Goal: Communication & Community: Answer question/provide support

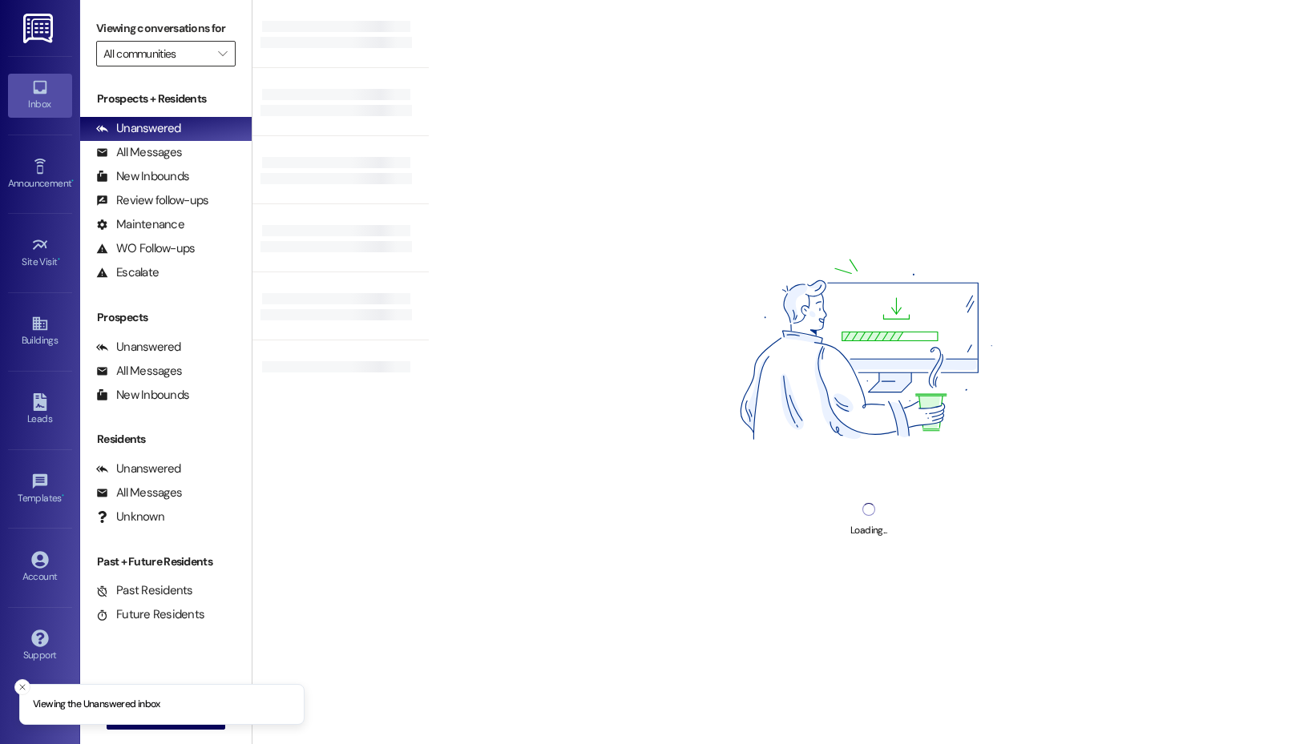
click at [196, 55] on input "All communities" at bounding box center [156, 54] width 107 height 26
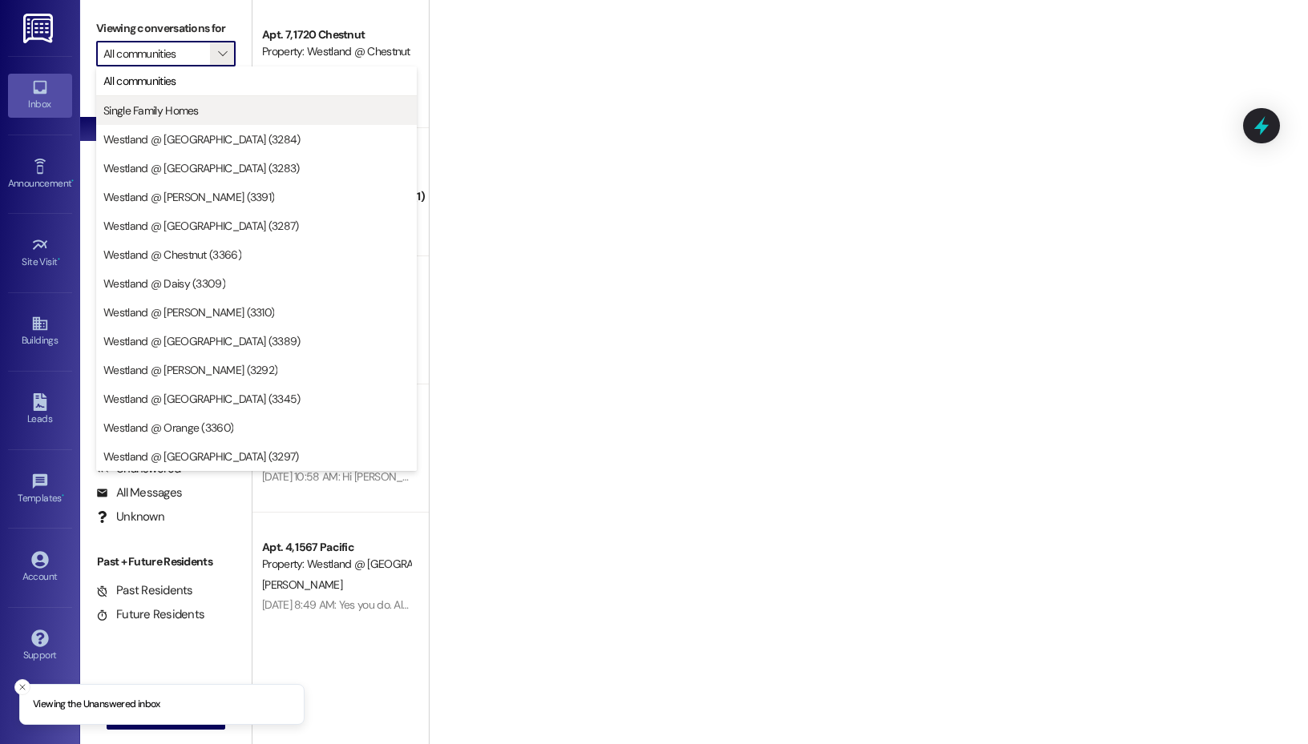
click at [217, 115] on span "Single Family Homes" at bounding box center [256, 111] width 306 height 16
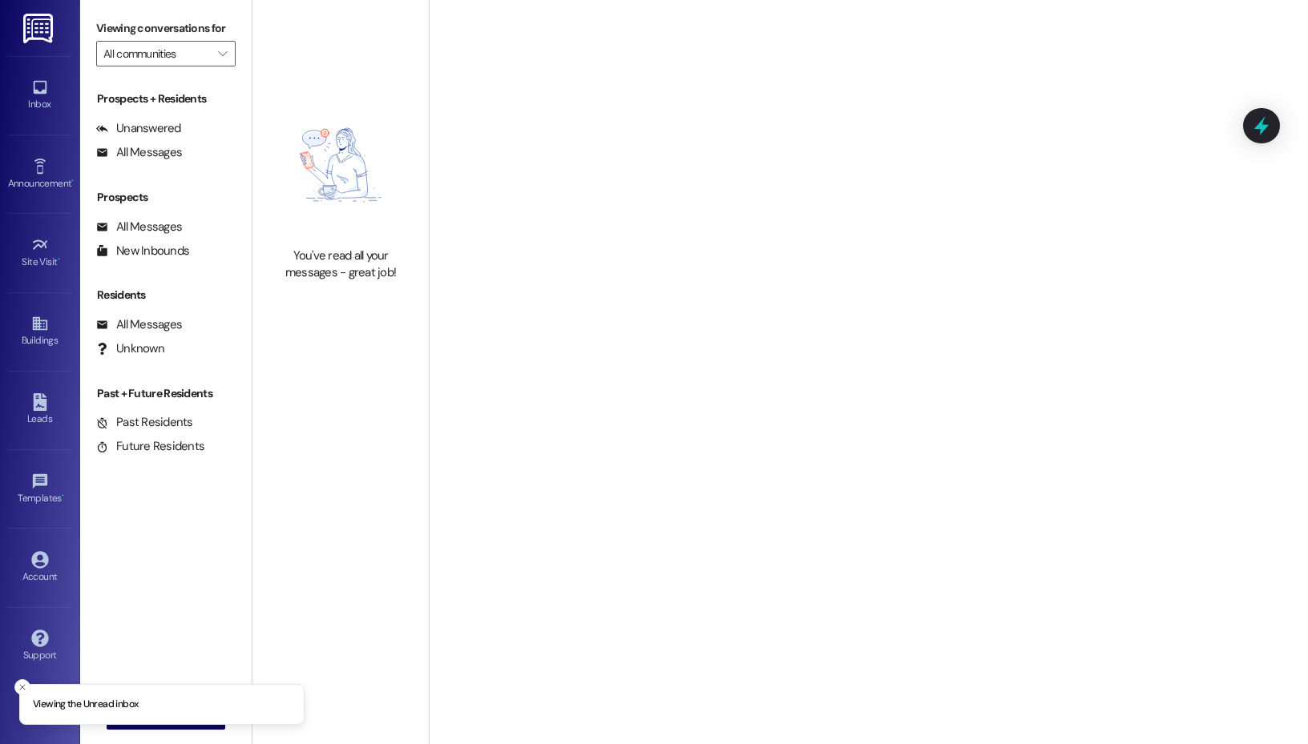
type input "Single Family Homes"
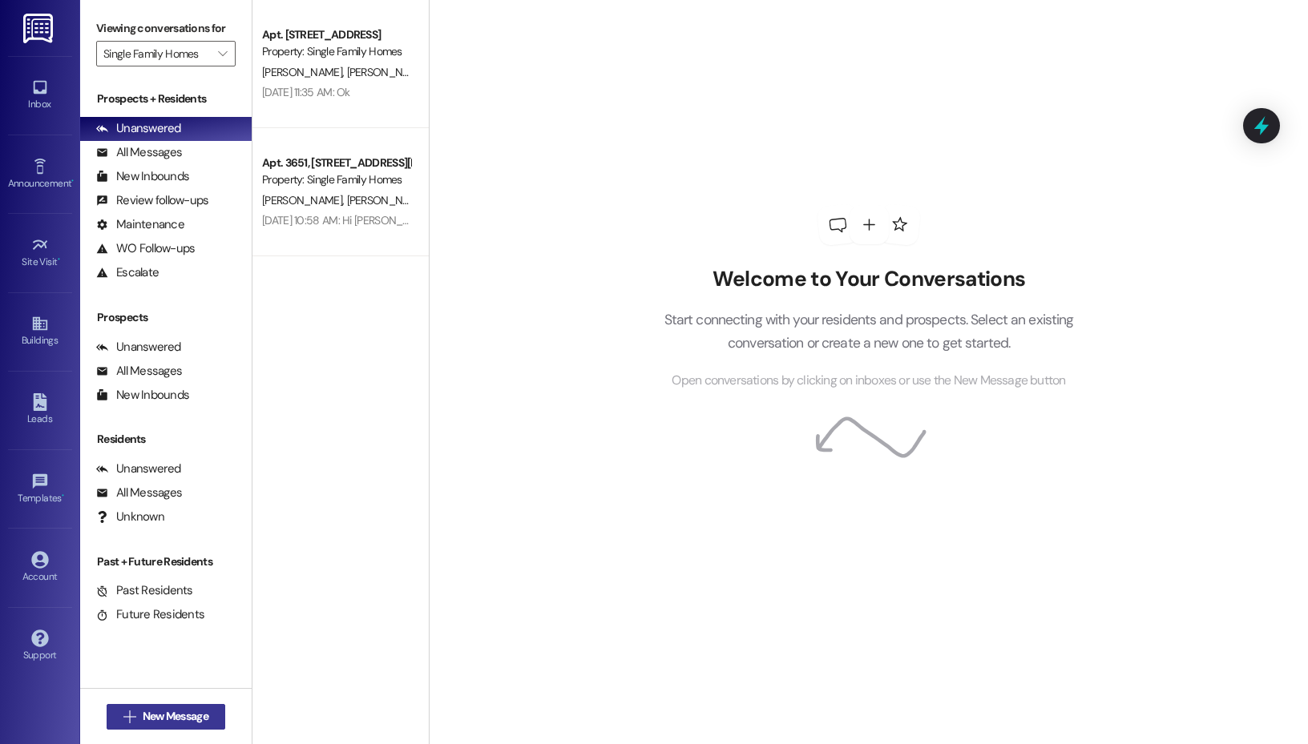
click at [205, 722] on span "New Message" at bounding box center [176, 716] width 66 height 17
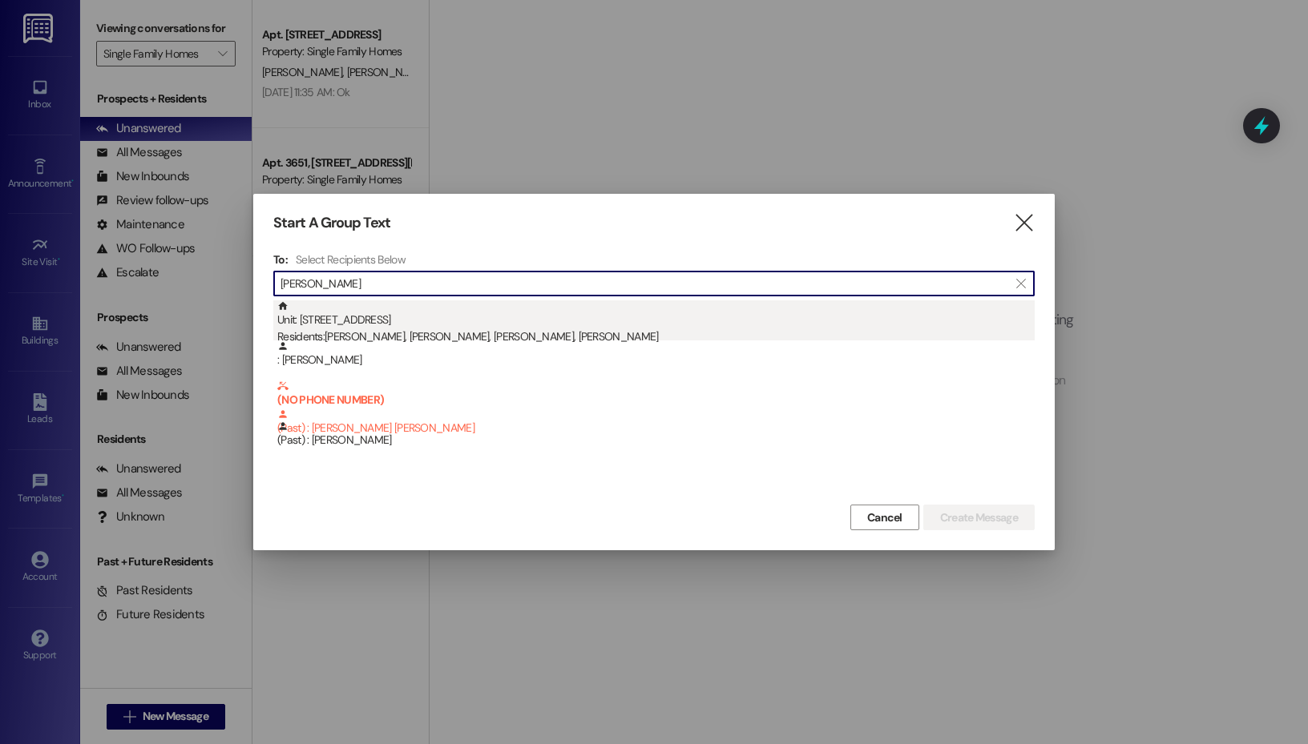
type input "[PERSON_NAME]"
click at [420, 300] on div "Unit: [STREET_ADDRESS] Residents: [PERSON_NAME], [PERSON_NAME], [PERSON_NAME], …" at bounding box center [655, 323] width 757 height 46
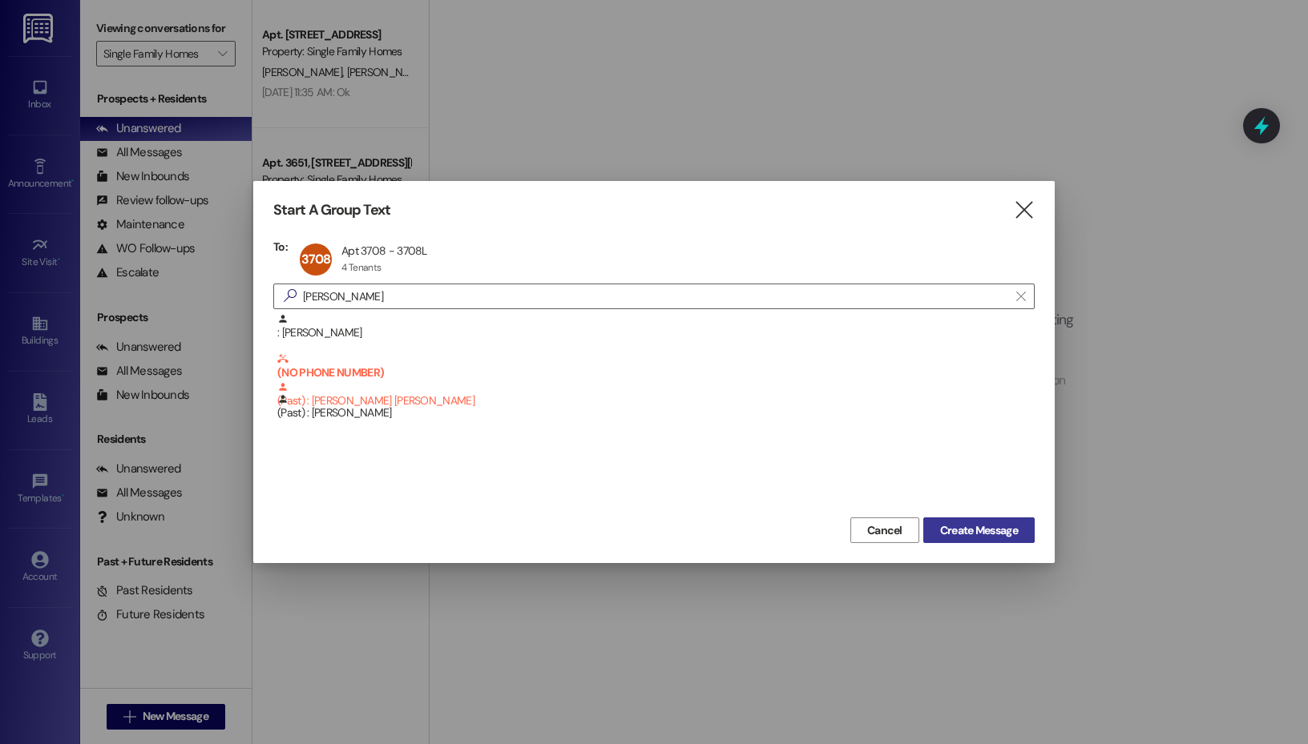
click at [974, 530] on span "Create Message" at bounding box center [979, 530] width 78 height 17
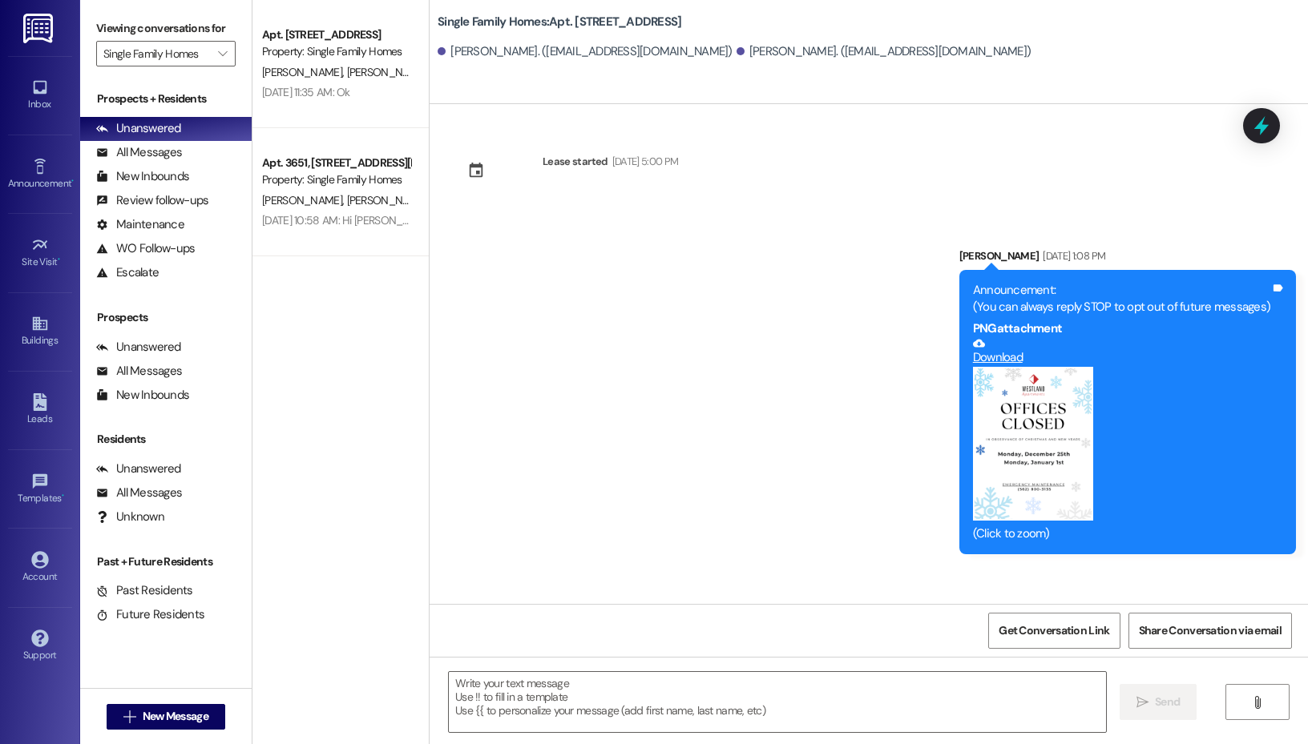
scroll to position [31196, 0]
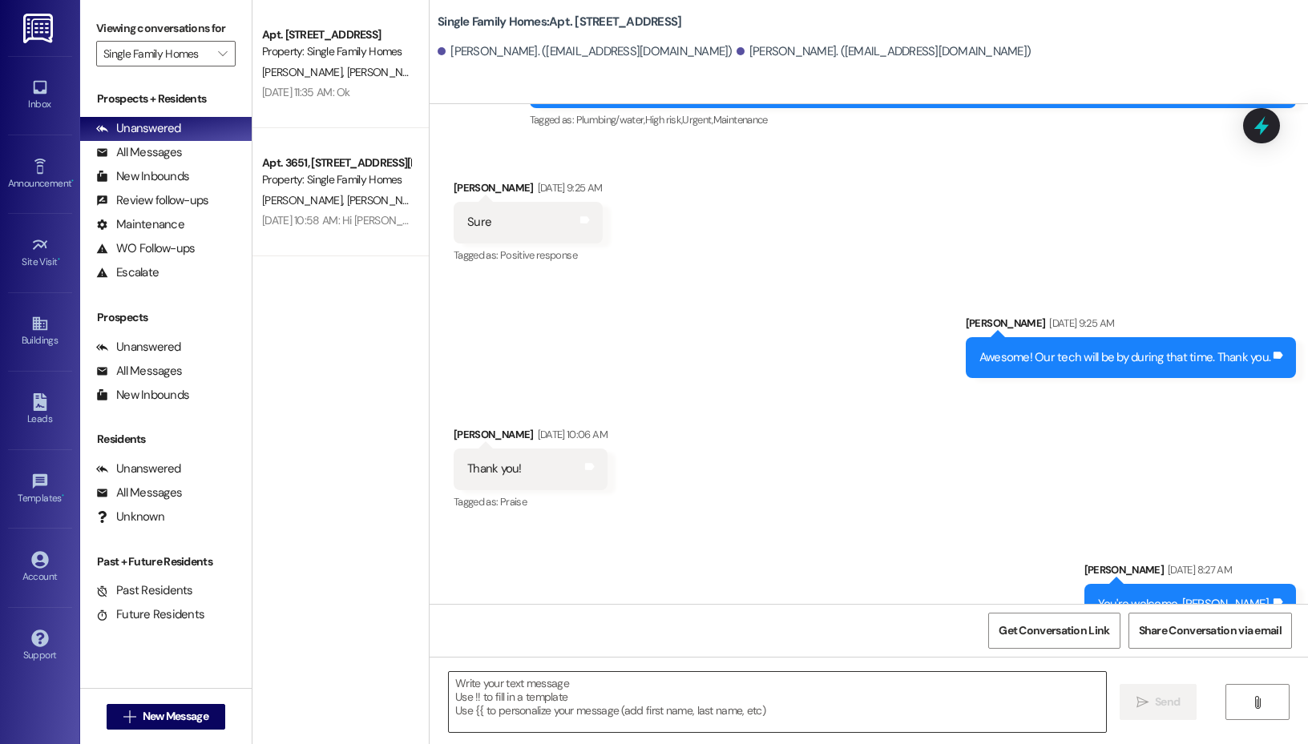
click at [569, 691] on textarea at bounding box center [777, 702] width 657 height 60
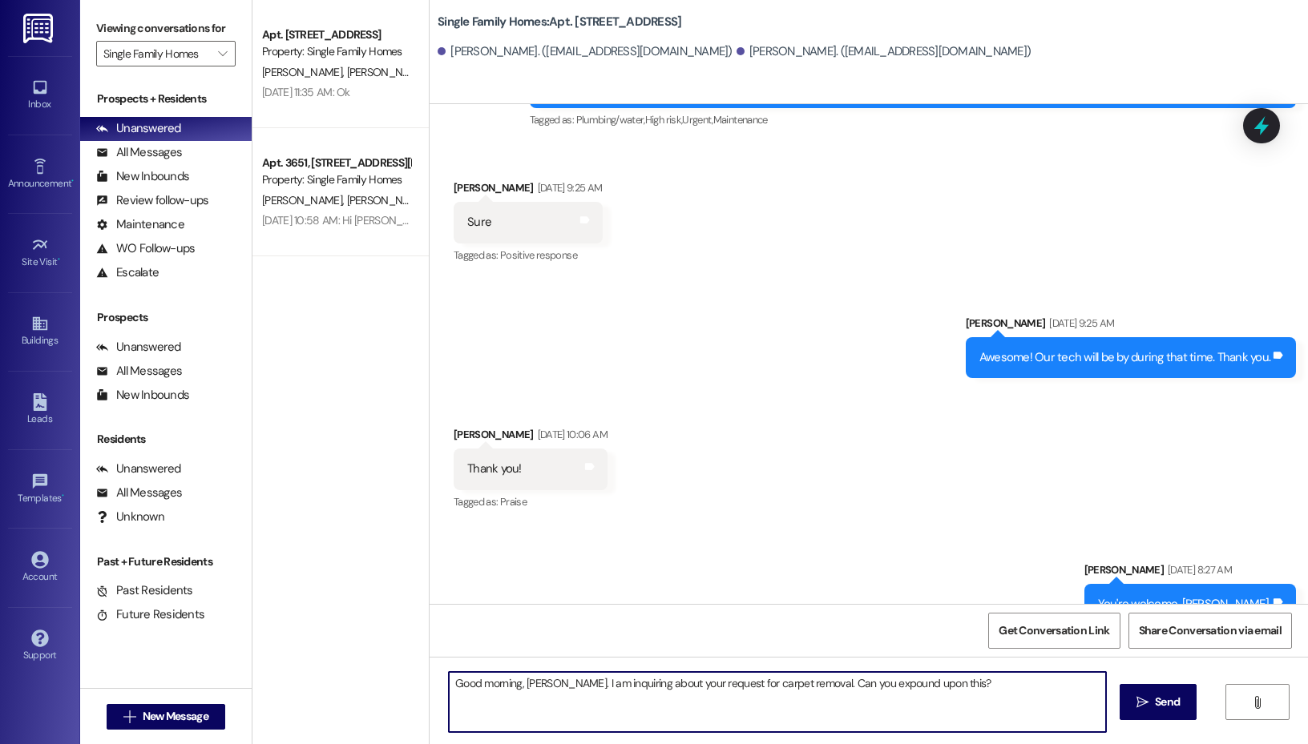
click at [726, 687] on textarea "Good morning, [PERSON_NAME]. I am inquiring about your request for carpet remov…" at bounding box center [777, 702] width 657 height 60
click at [975, 685] on textarea "Good morning, [PERSON_NAME]. I am inquiring about your request for a carpet rem…" at bounding box center [777, 702] width 657 height 60
click at [869, 685] on textarea "Good morning, [PERSON_NAME]. I am inquiring about your request for a carpet rem…" at bounding box center [777, 702] width 657 height 60
click at [997, 687] on textarea "Good morning, [PERSON_NAME]. I am inquiring about your request for a carpet rem…" at bounding box center [777, 702] width 657 height 60
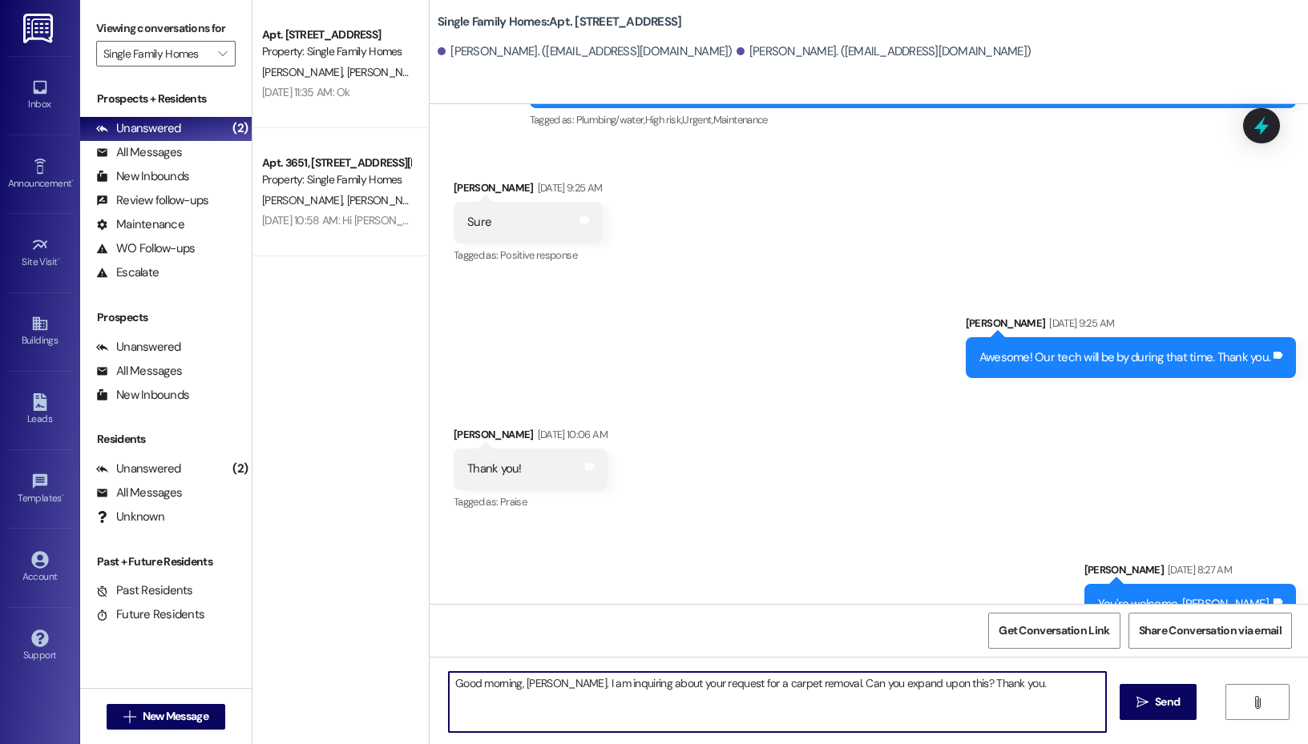
click at [937, 680] on textarea "Good morning, [PERSON_NAME]. I am inquiring about your request for a carpet rem…" at bounding box center [777, 702] width 657 height 60
type textarea "Good morning, [PERSON_NAME]. I am inquiring about your request for a carpet rem…"
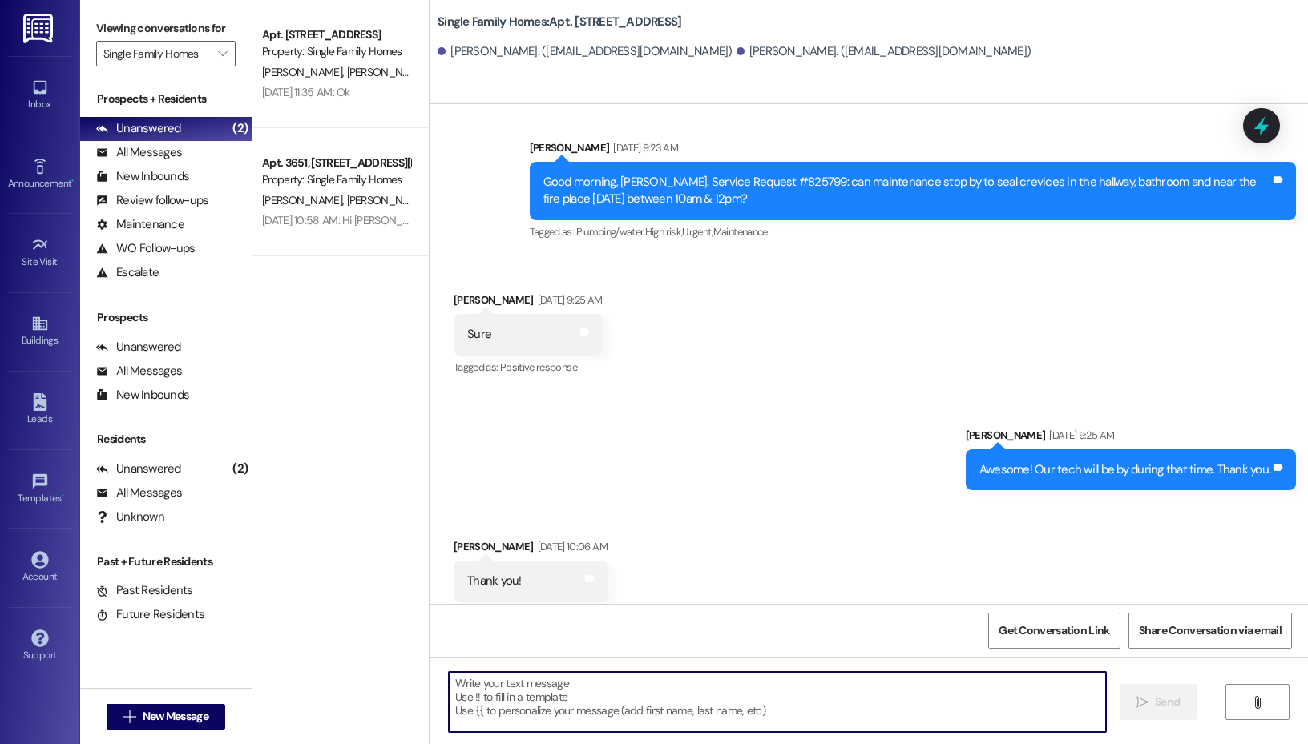
scroll to position [31307, 0]
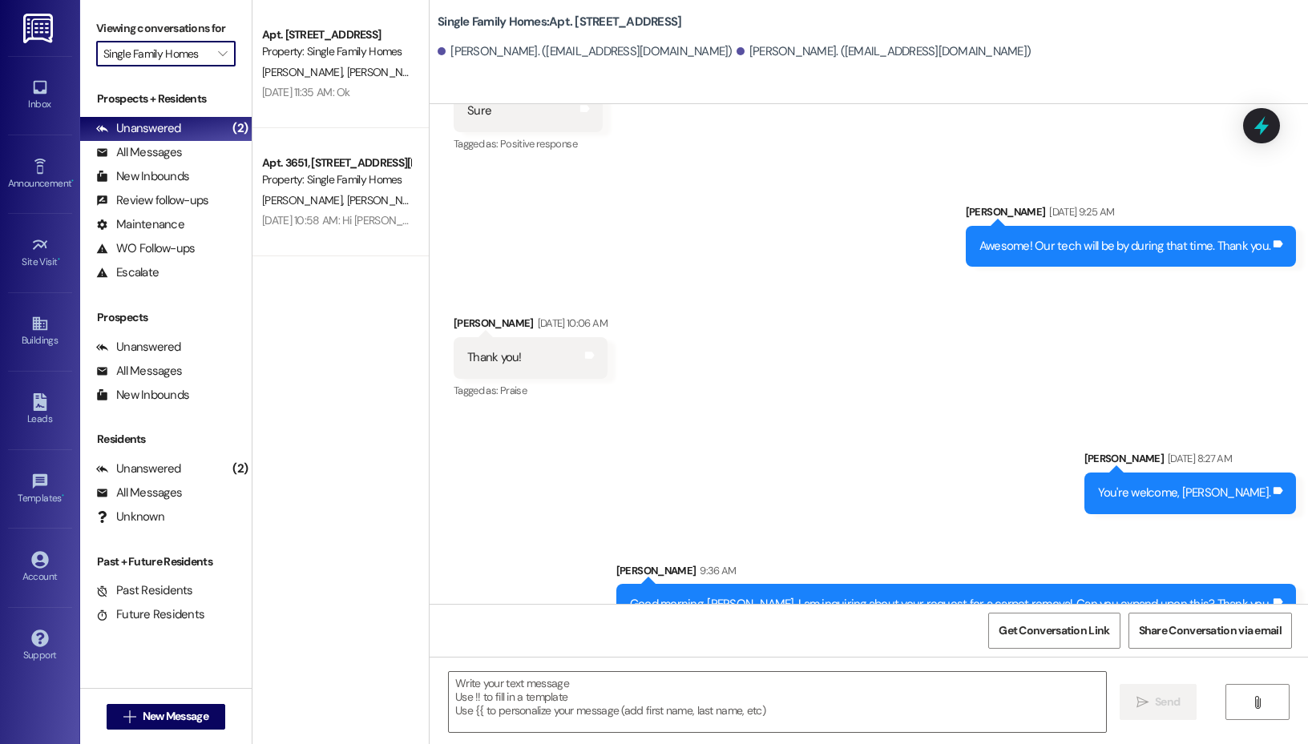
click at [177, 48] on input "Single Family Homes" at bounding box center [156, 54] width 107 height 26
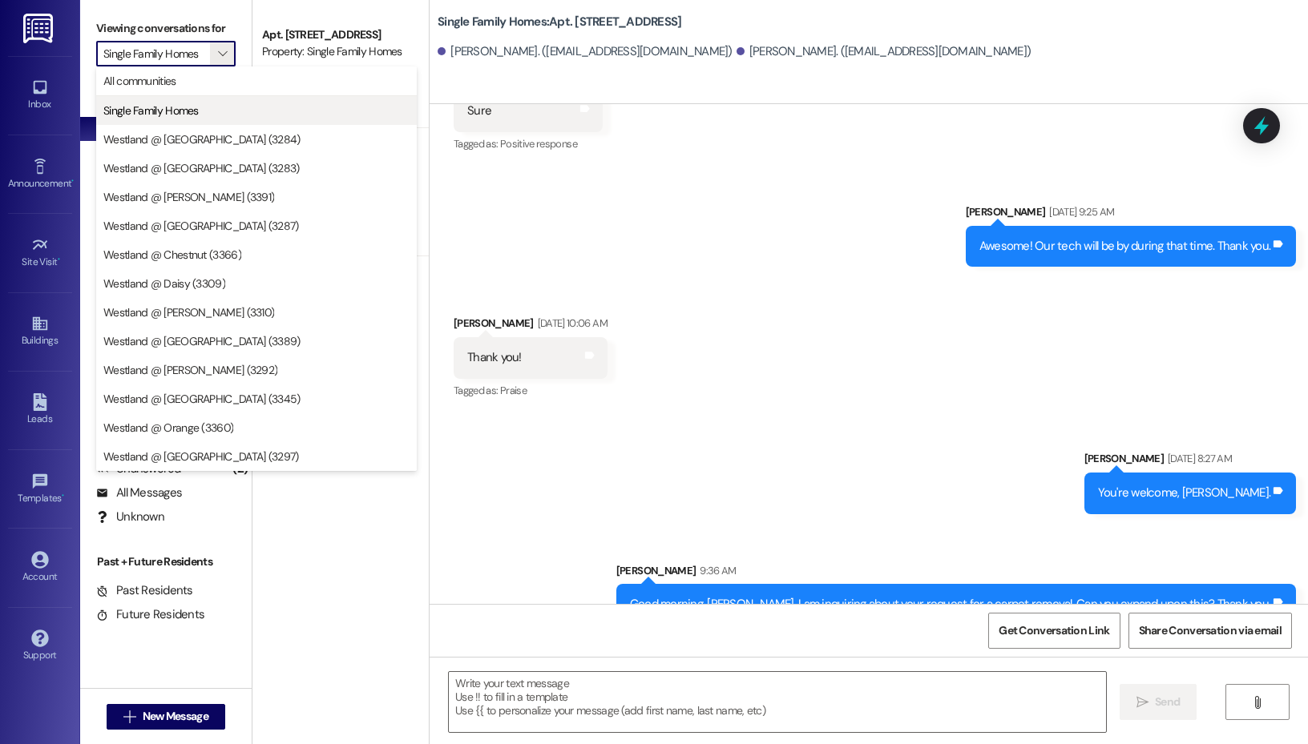
click at [222, 122] on button "Single Family Homes" at bounding box center [256, 110] width 321 height 29
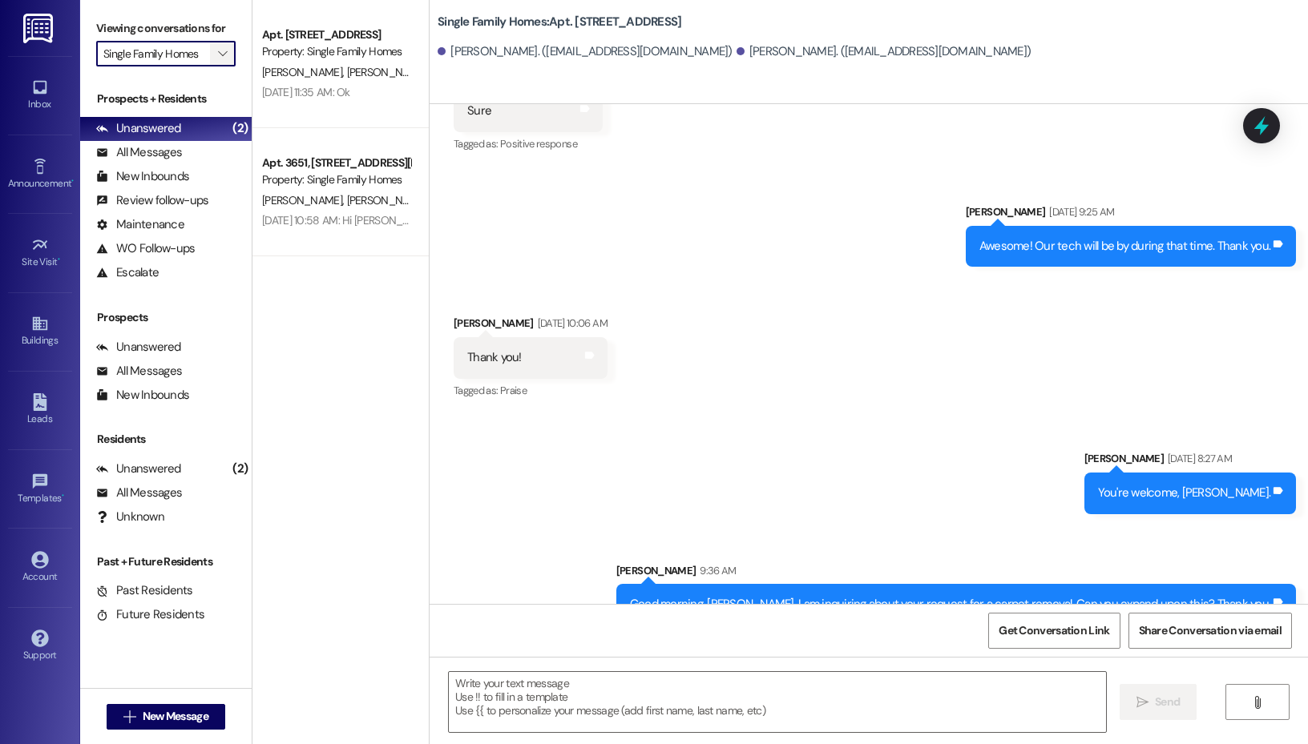
click at [215, 55] on span "" at bounding box center [222, 54] width 15 height 26
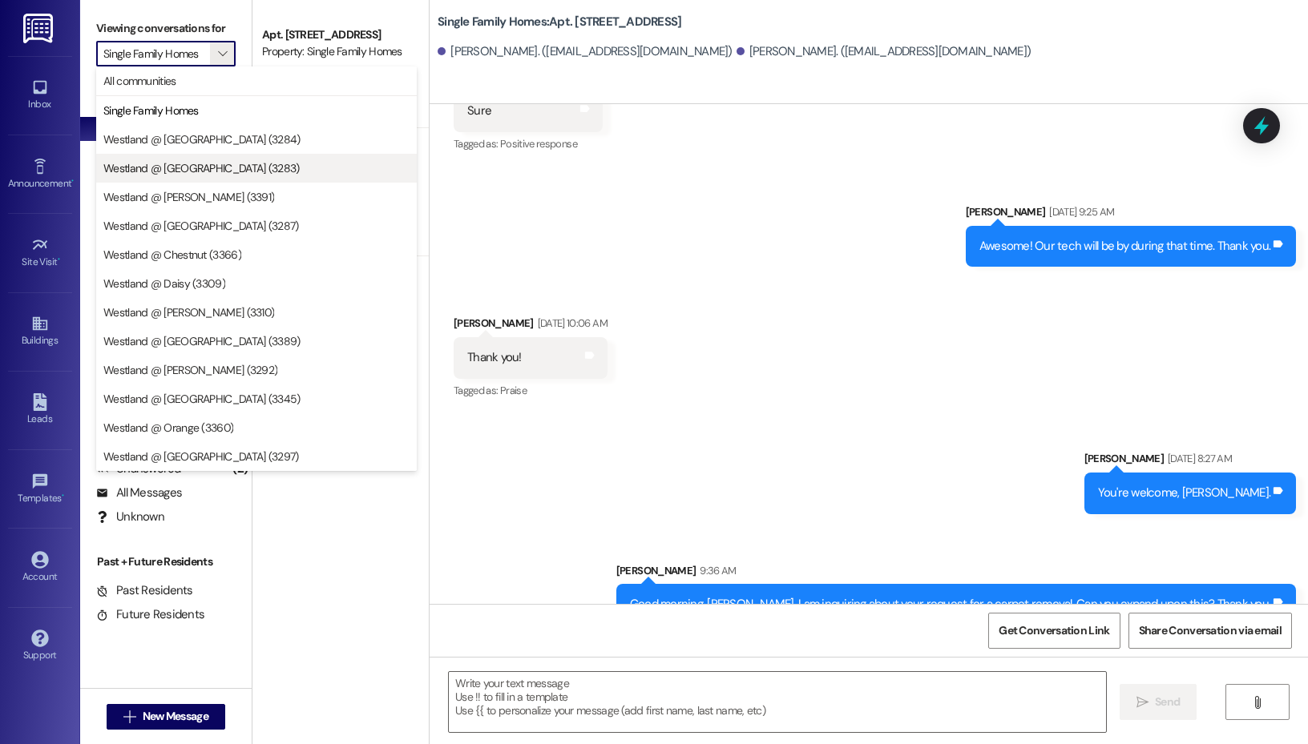
click at [216, 168] on span "Westland @ [GEOGRAPHIC_DATA] (3283)" at bounding box center [201, 168] width 196 height 16
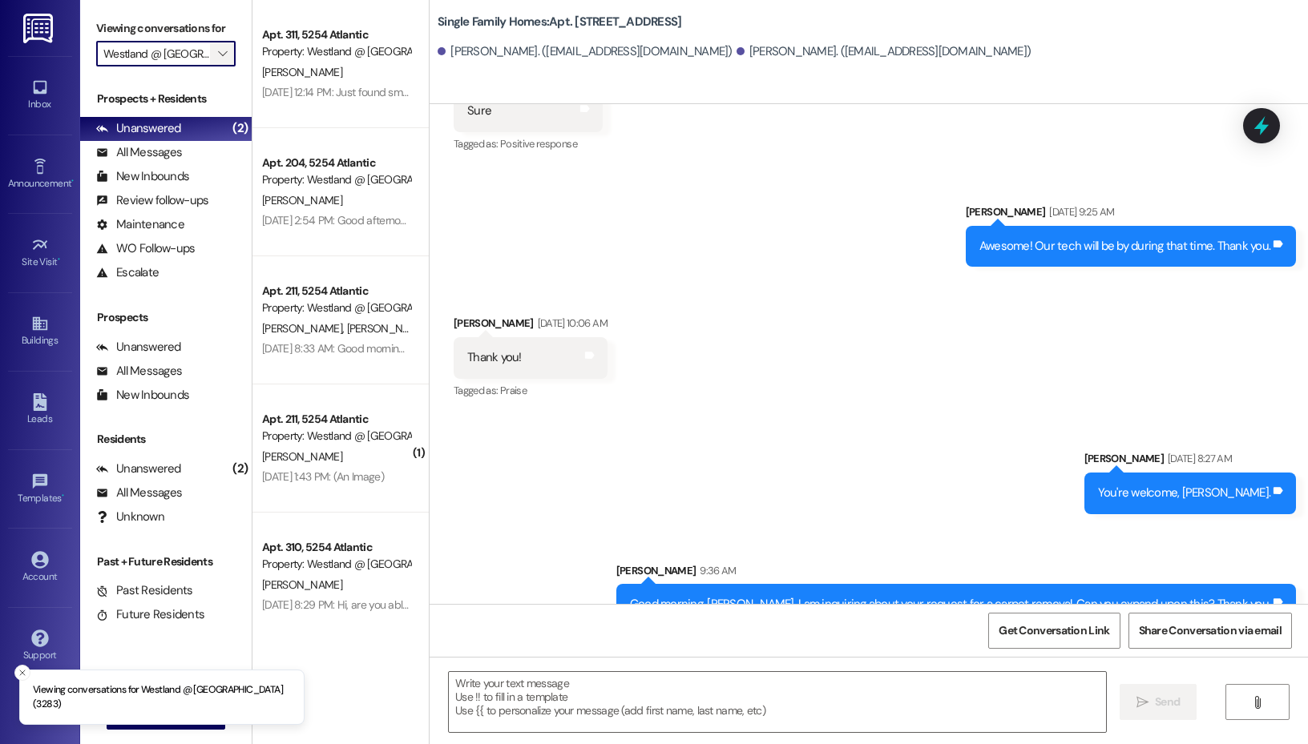
click at [220, 53] on icon "" at bounding box center [222, 53] width 9 height 13
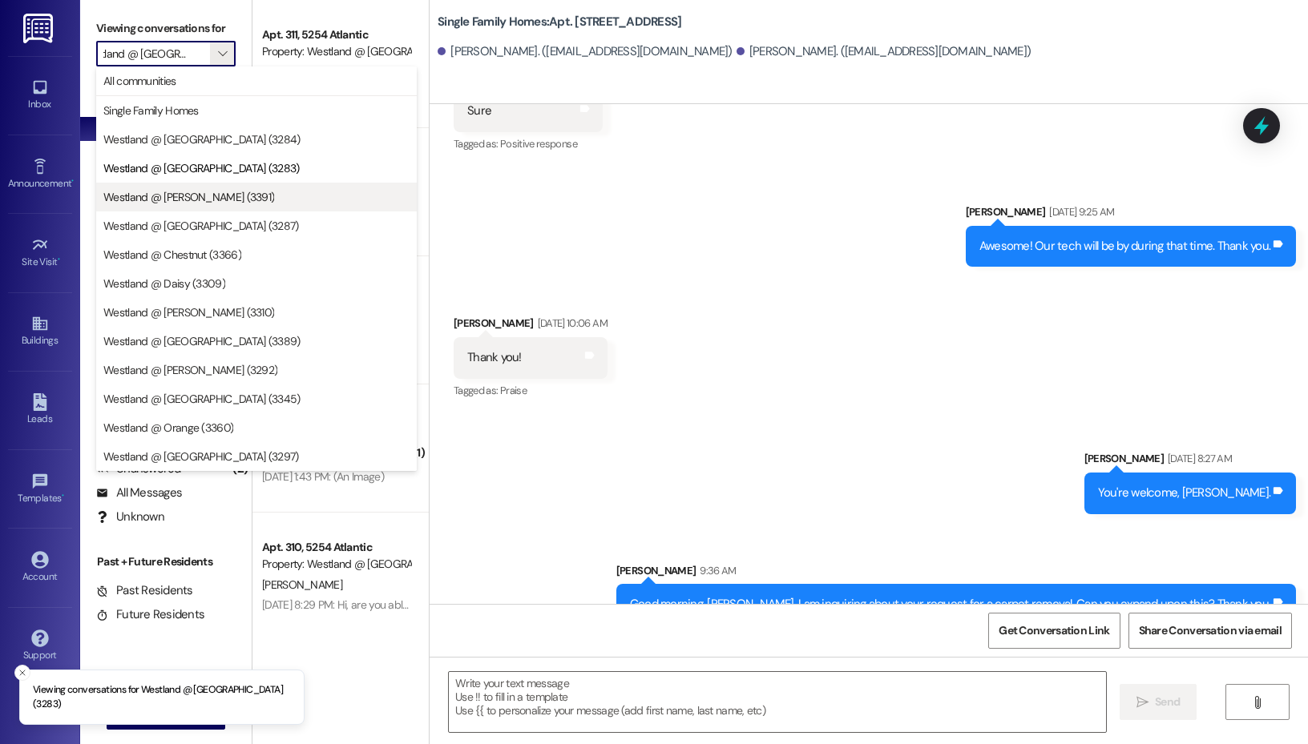
click at [196, 195] on span "Westland @ [PERSON_NAME] (3391)" at bounding box center [188, 197] width 171 height 16
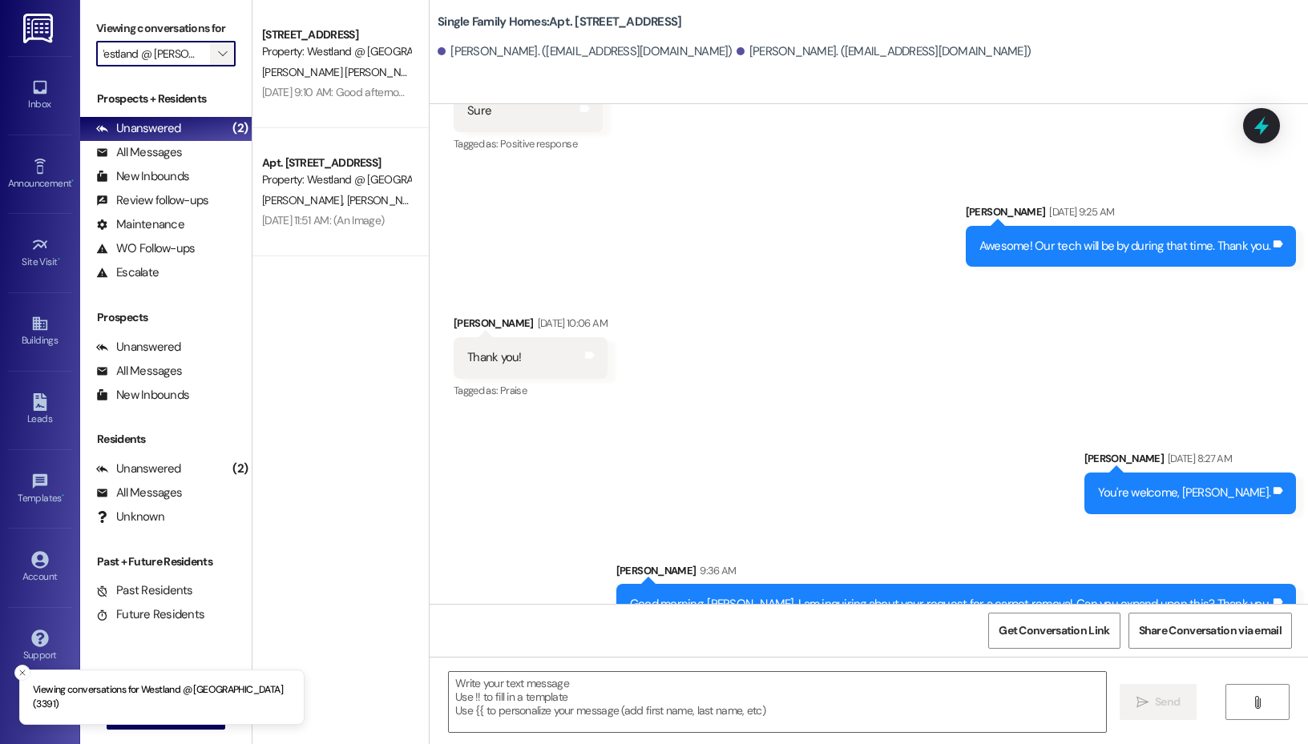
scroll to position [0, 10]
click at [225, 54] on icon "" at bounding box center [222, 53] width 9 height 13
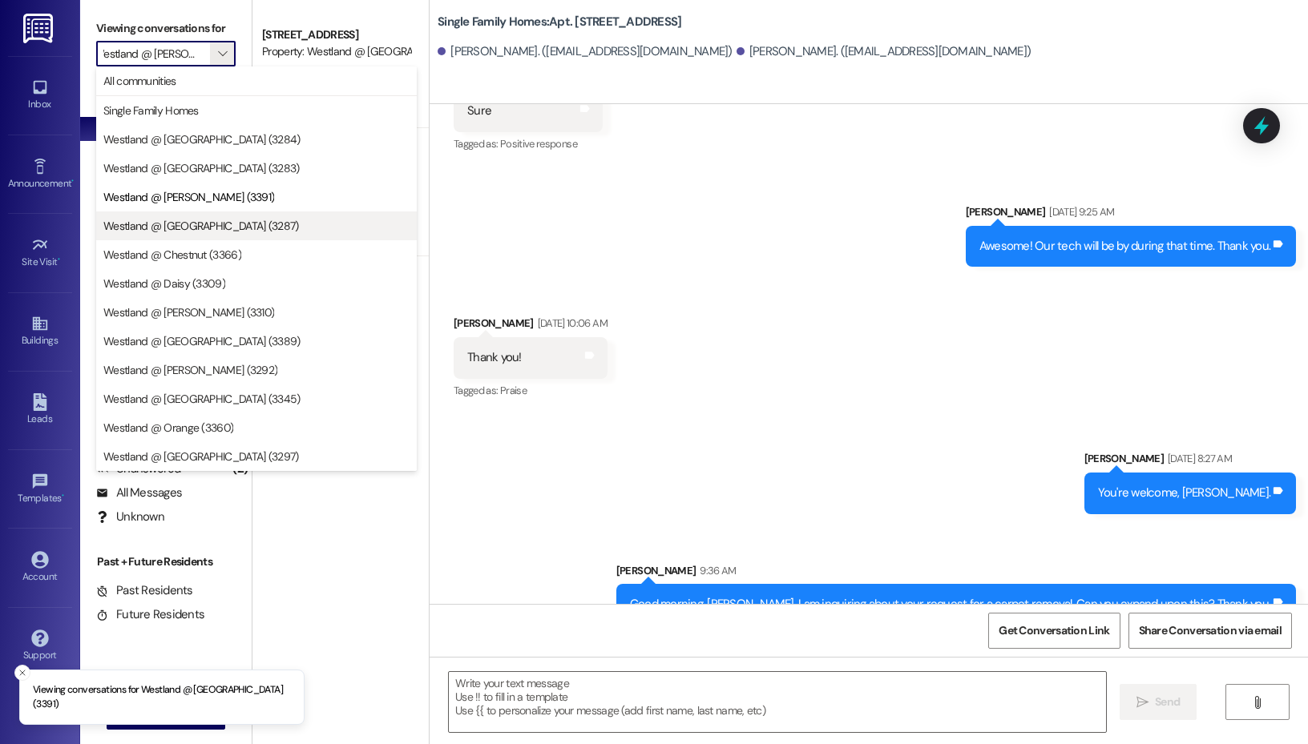
click at [208, 232] on span "Westland @ [GEOGRAPHIC_DATA] (3287)" at bounding box center [201, 226] width 196 height 16
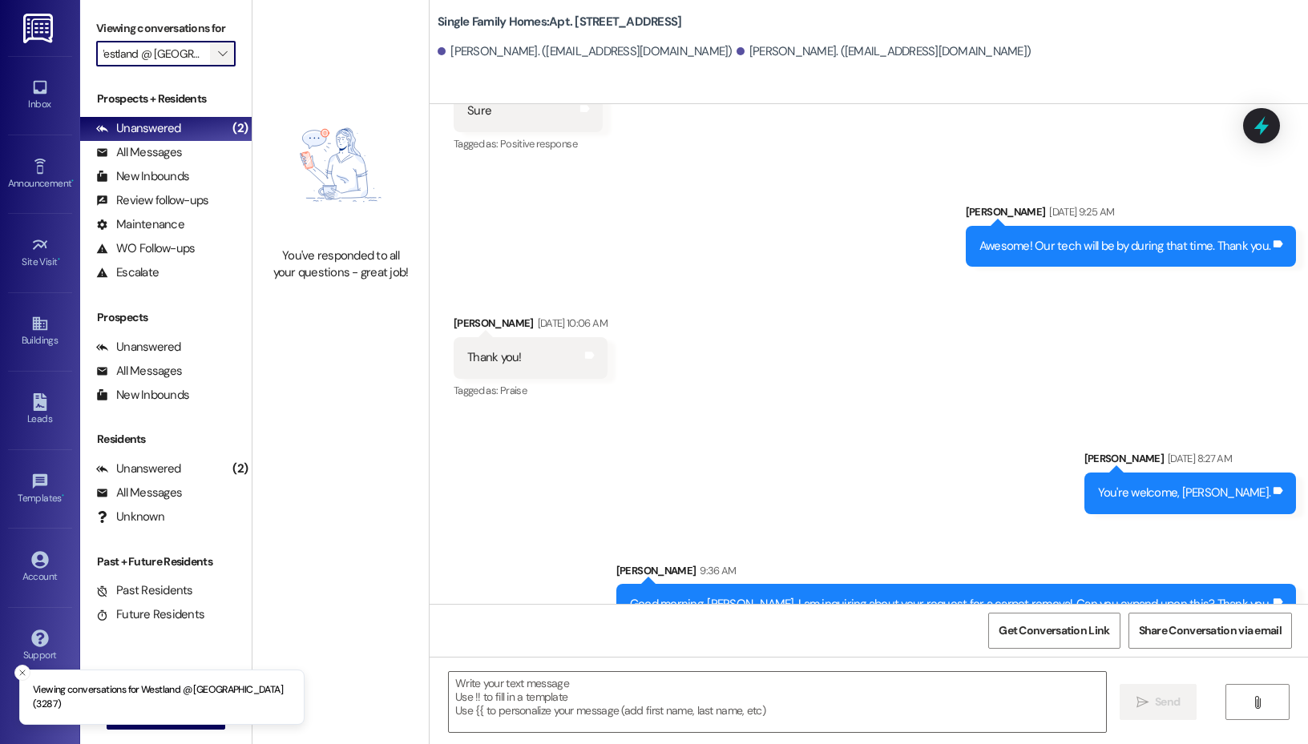
scroll to position [0, 20]
click at [223, 54] on icon "" at bounding box center [222, 53] width 9 height 13
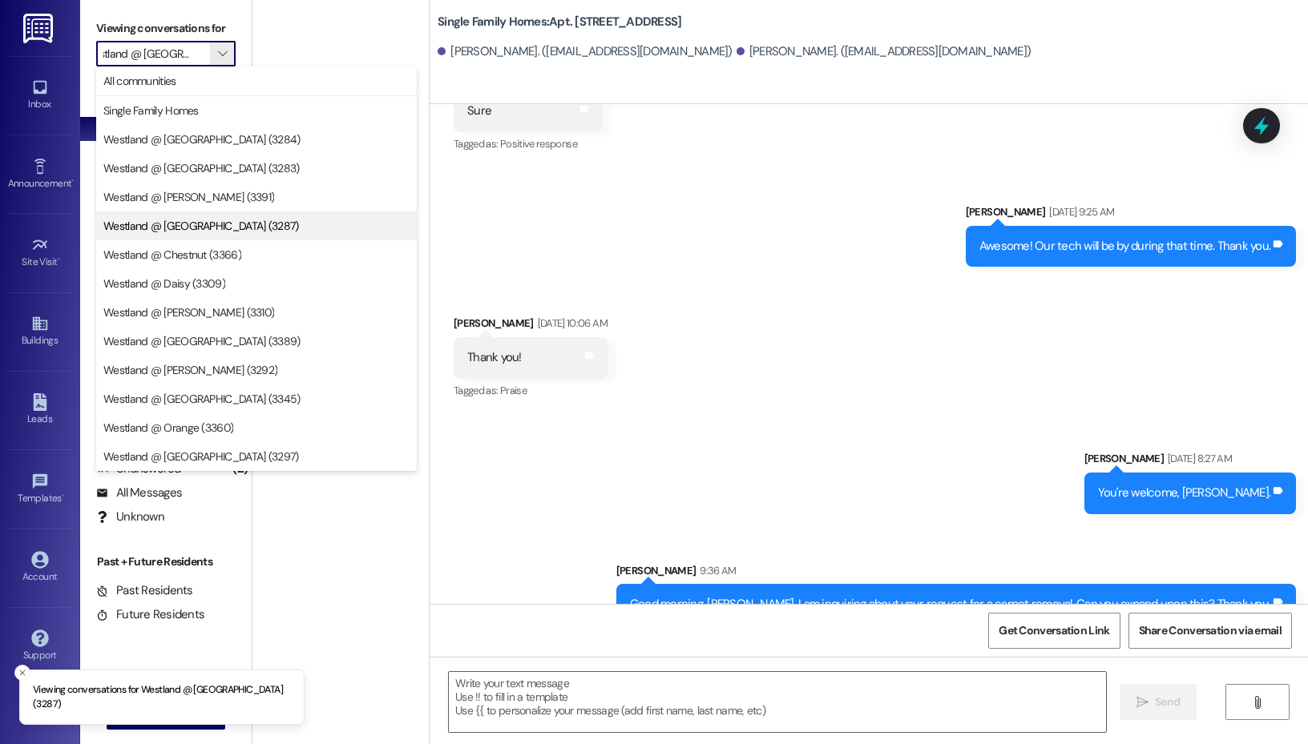
click at [199, 227] on span "Westland @ [GEOGRAPHIC_DATA] (3287)" at bounding box center [201, 226] width 196 height 16
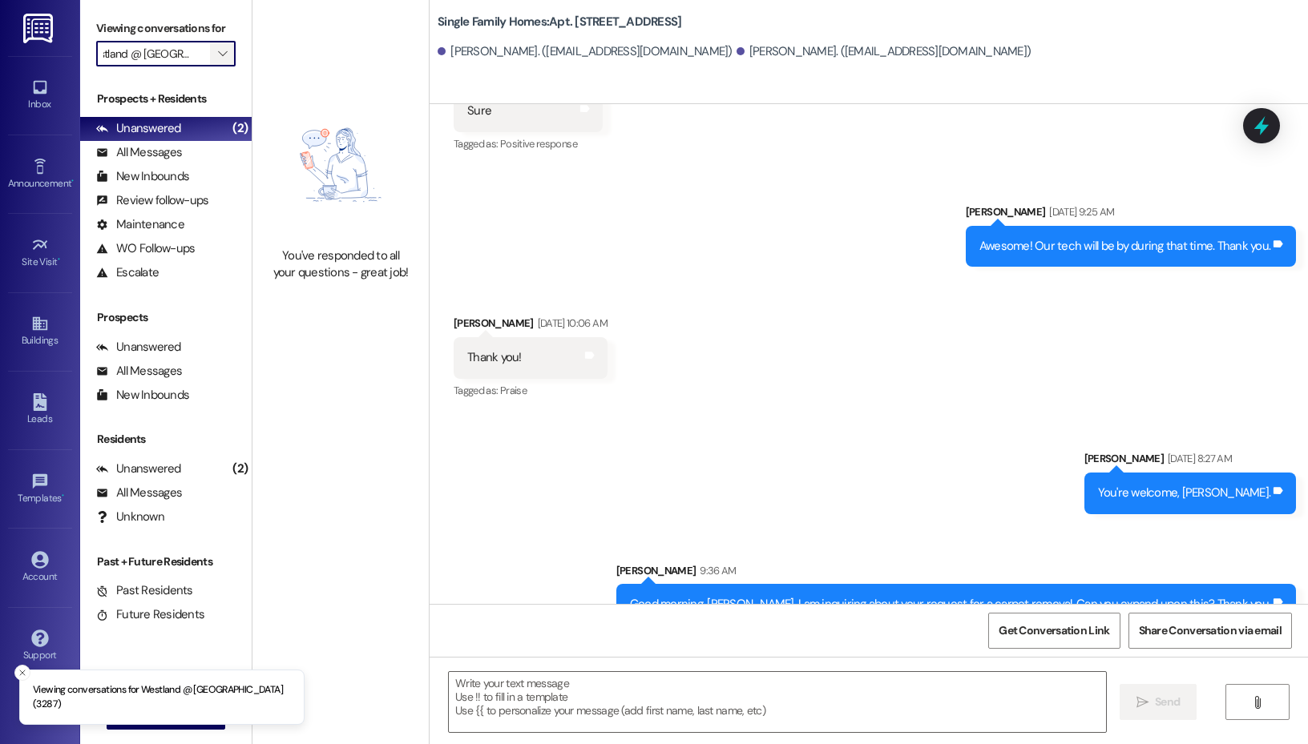
click at [220, 48] on icon "" at bounding box center [222, 53] width 9 height 13
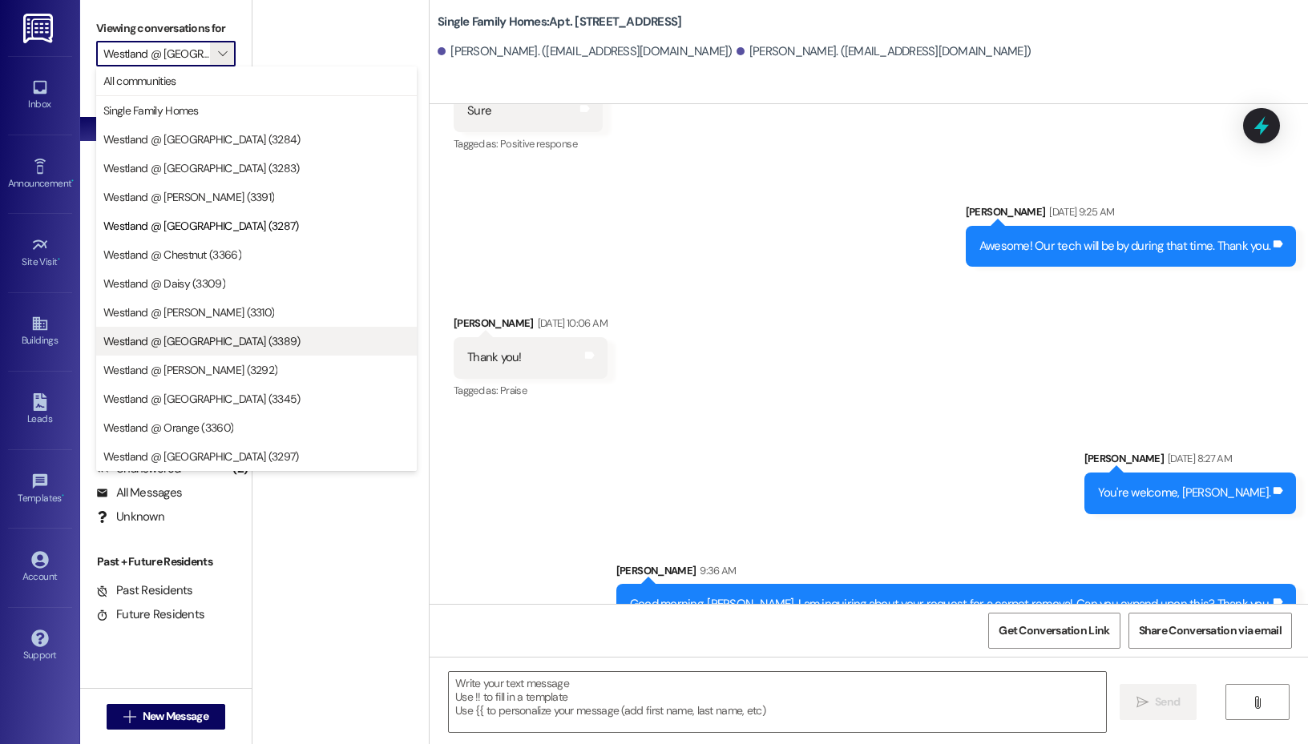
click at [193, 352] on button "Westland @ [GEOGRAPHIC_DATA] (3389)" at bounding box center [256, 341] width 321 height 29
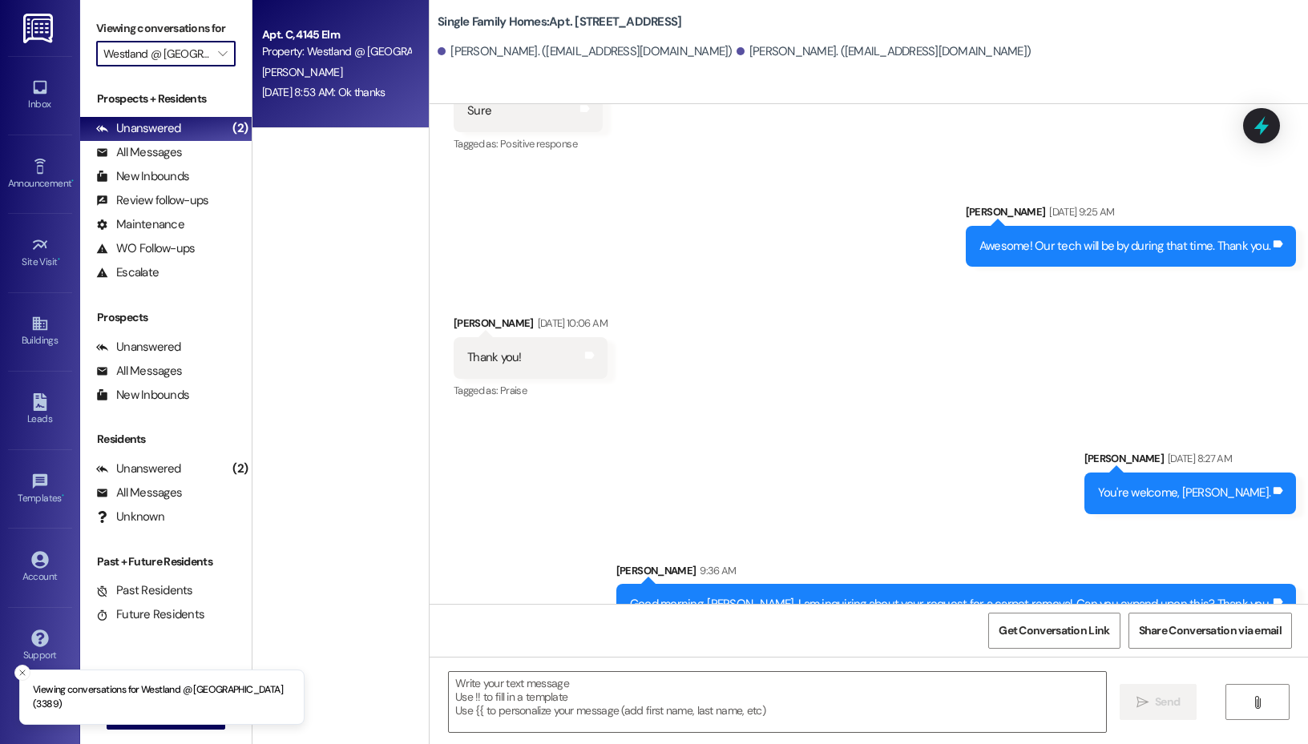
click at [347, 85] on div "[DATE] 8:53 AM: Ok thanks [DATE] 8:53 AM: Ok thanks" at bounding box center [323, 92] width 123 height 14
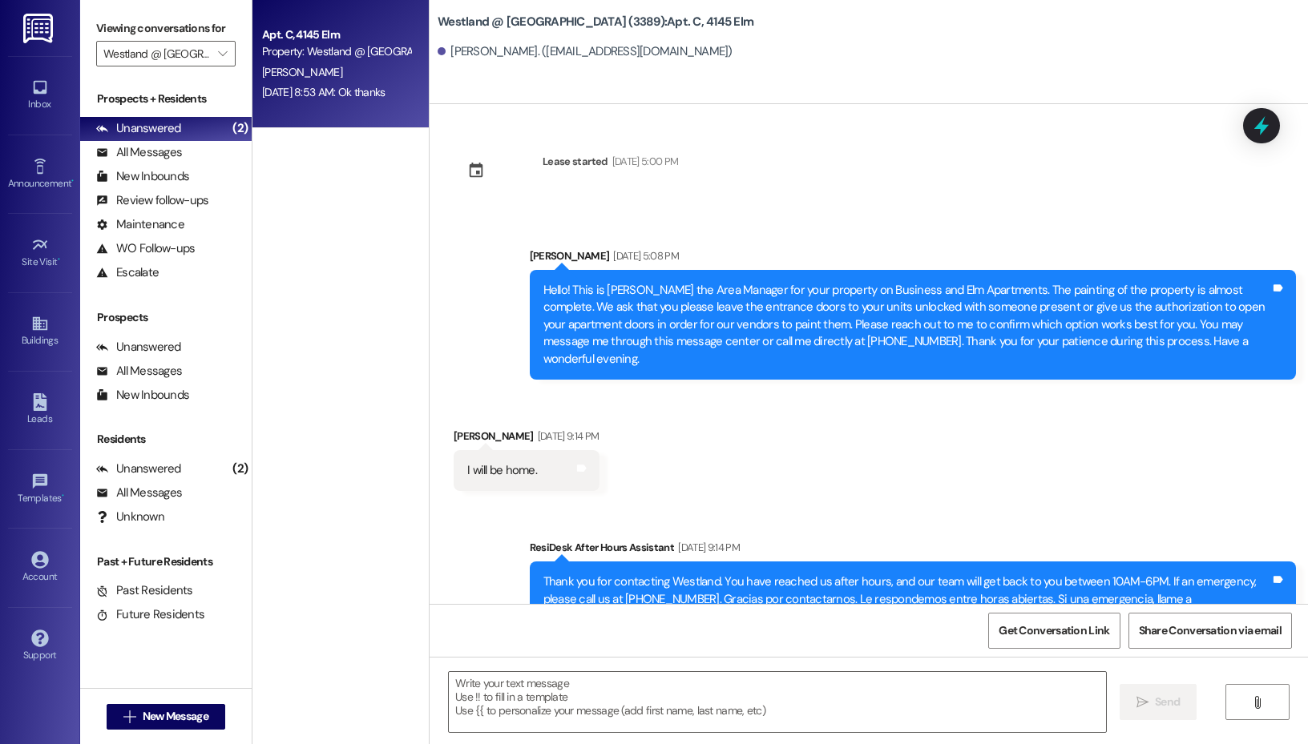
scroll to position [18905, 0]
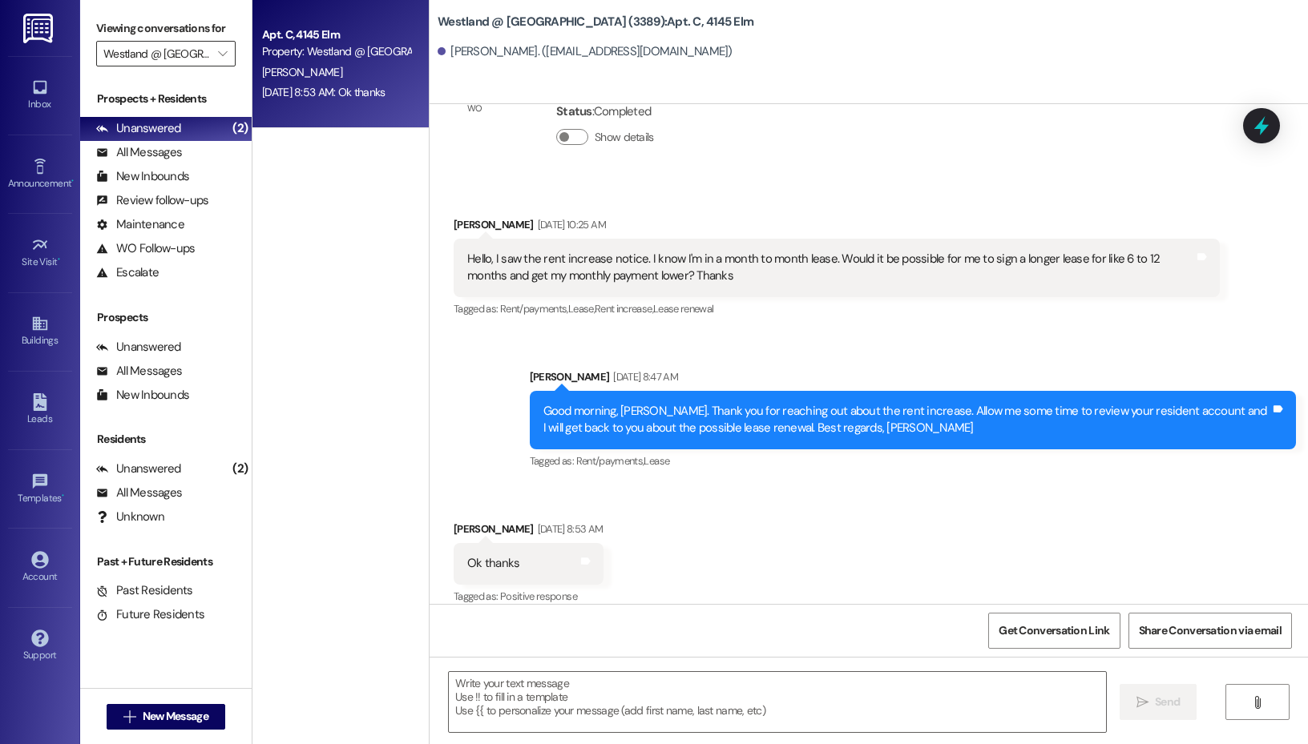
click at [204, 48] on input "Westland @ [GEOGRAPHIC_DATA] (3389)" at bounding box center [156, 54] width 107 height 26
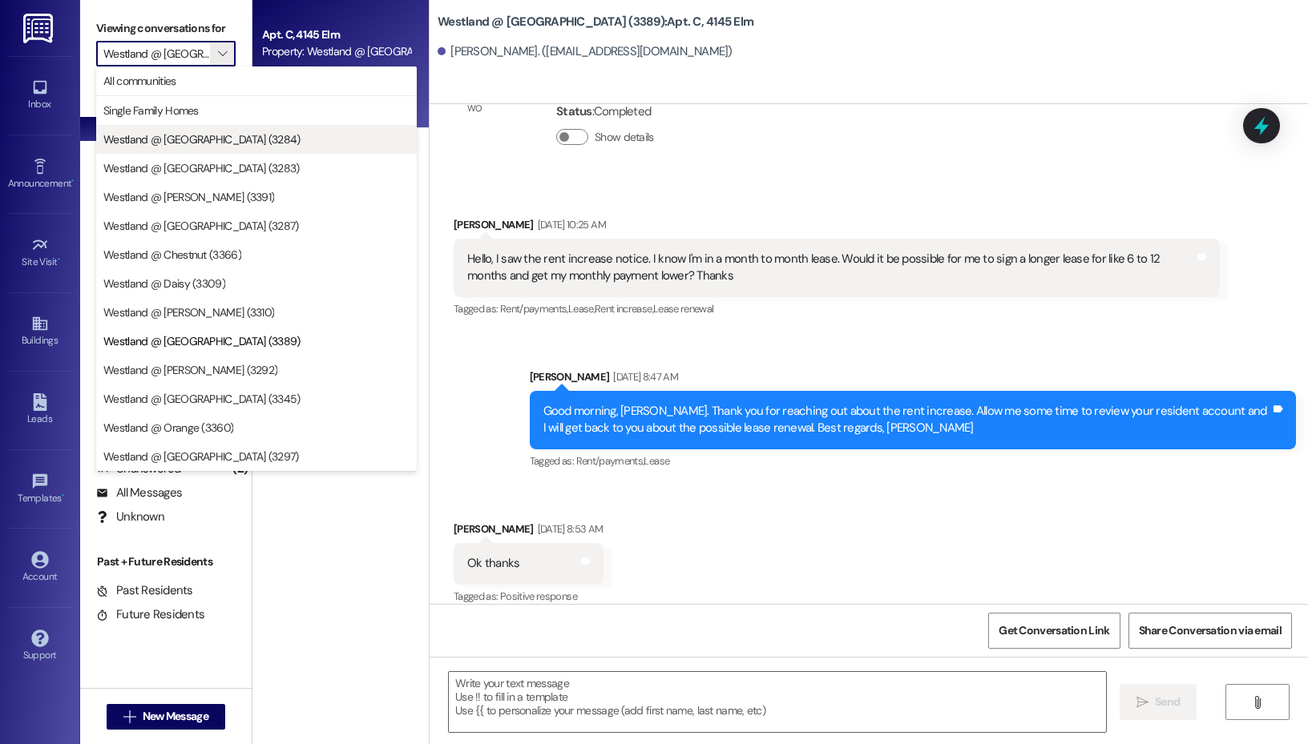
click at [209, 133] on span "Westland @ [GEOGRAPHIC_DATA] (3284)" at bounding box center [201, 139] width 197 height 16
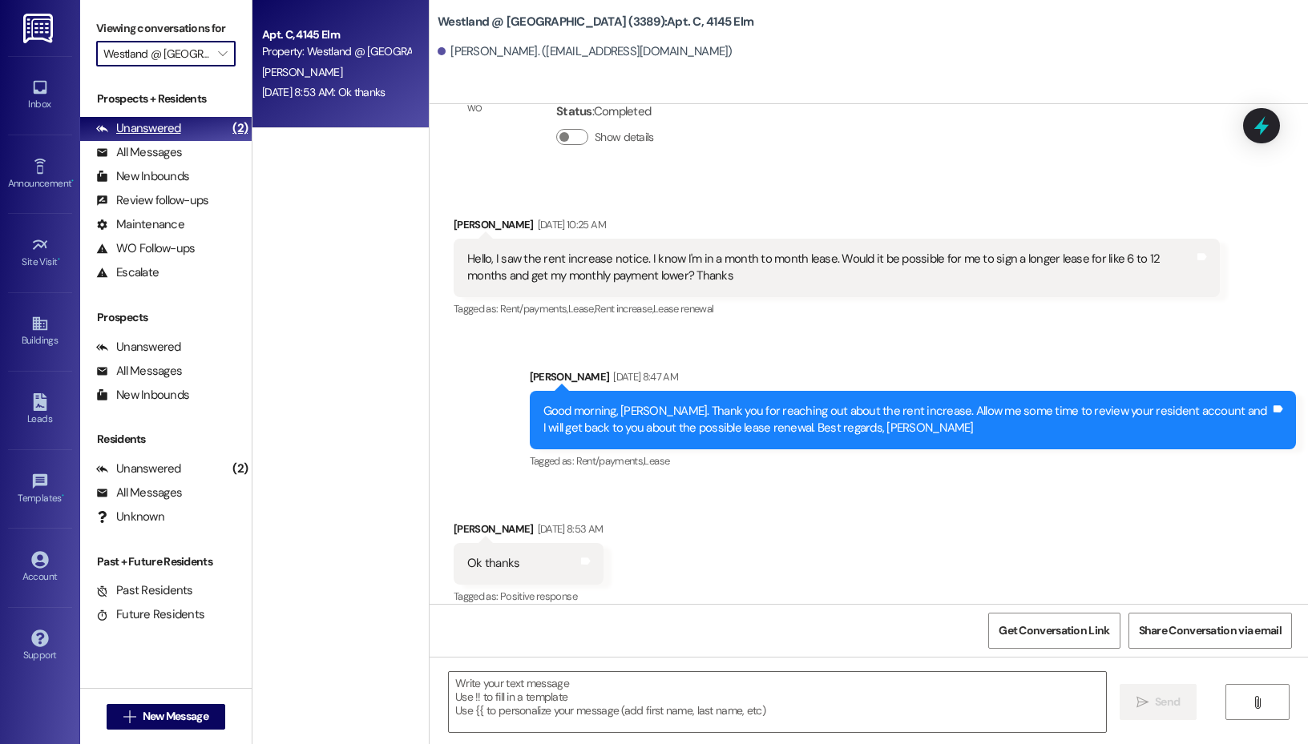
click at [215, 117] on div "Unanswered (2)" at bounding box center [165, 129] width 171 height 24
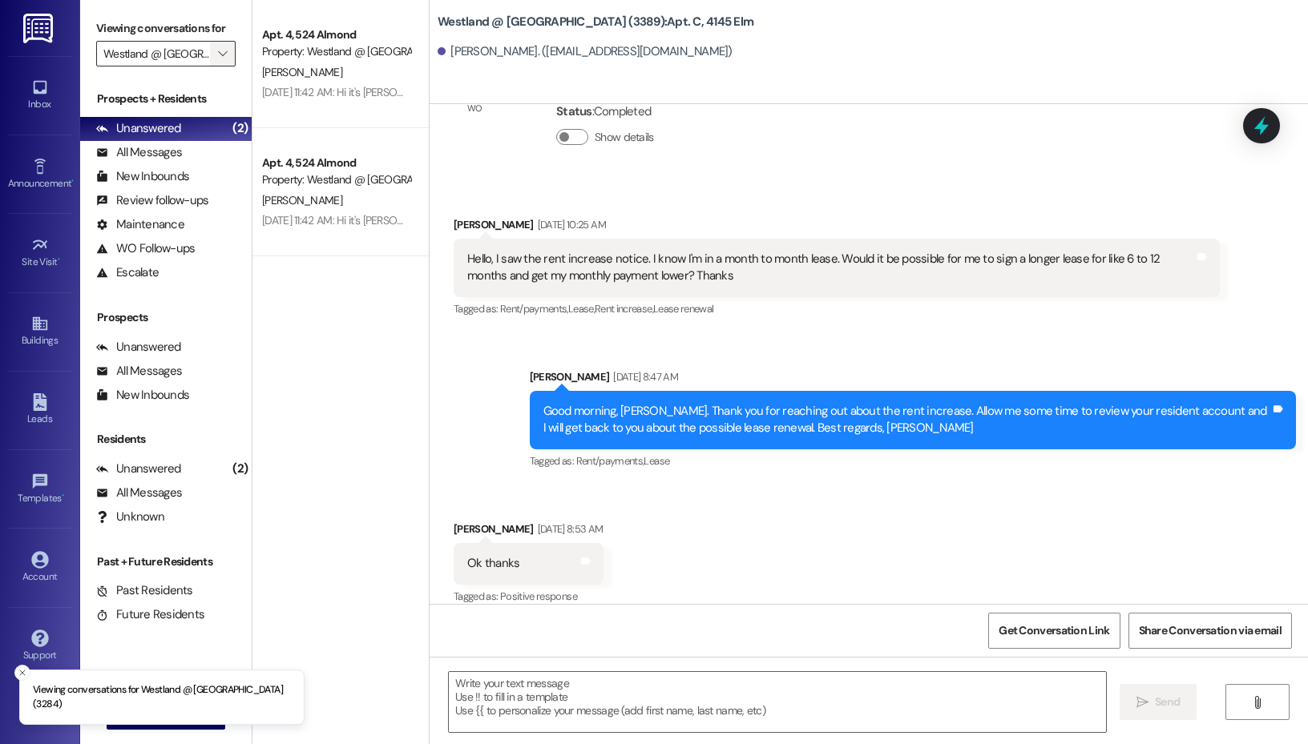
click at [219, 59] on icon "" at bounding box center [222, 53] width 9 height 13
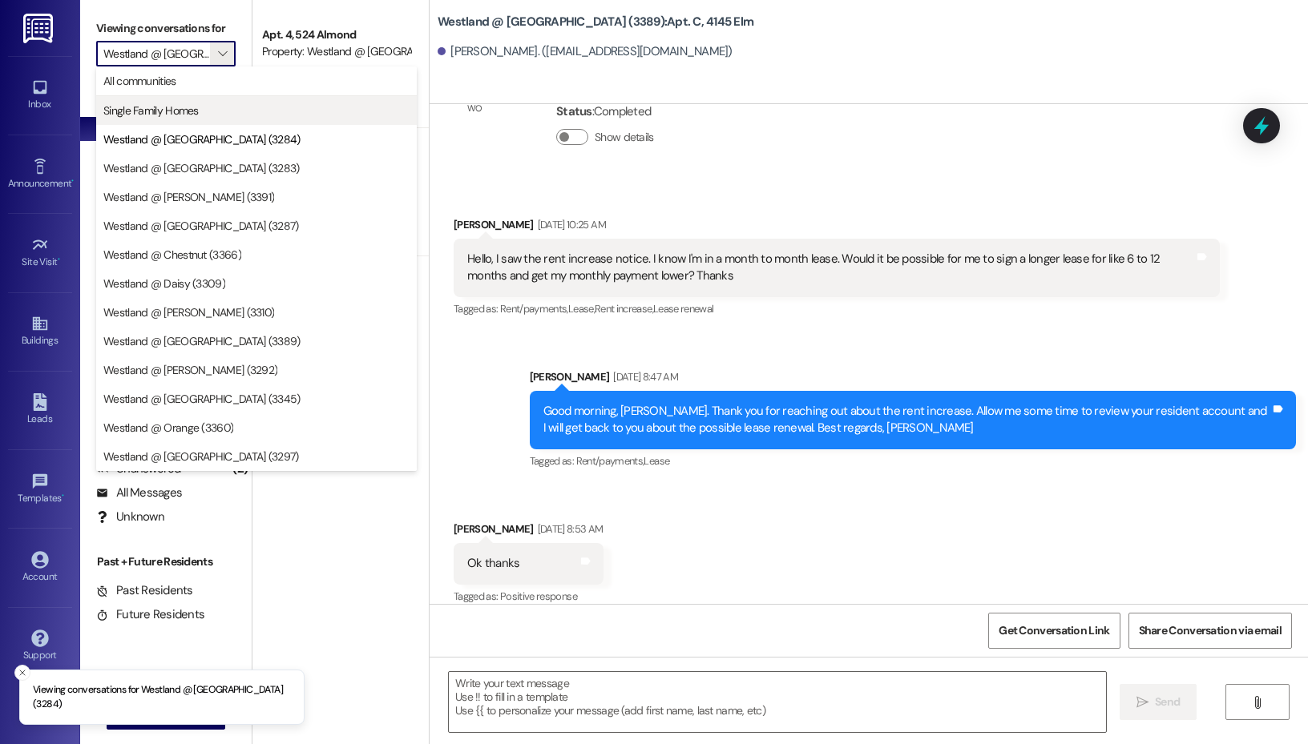
scroll to position [0, 25]
click at [219, 114] on span "Single Family Homes" at bounding box center [256, 111] width 306 height 16
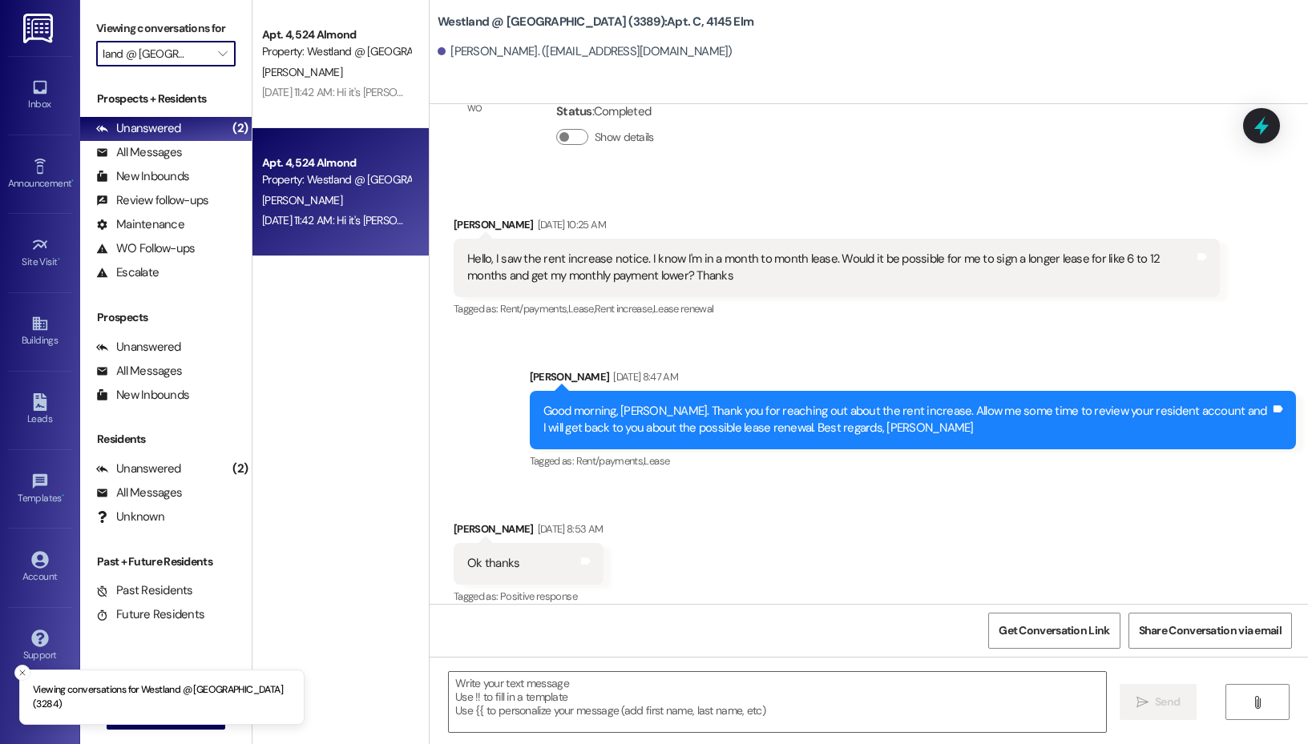
type input "Single Family Homes"
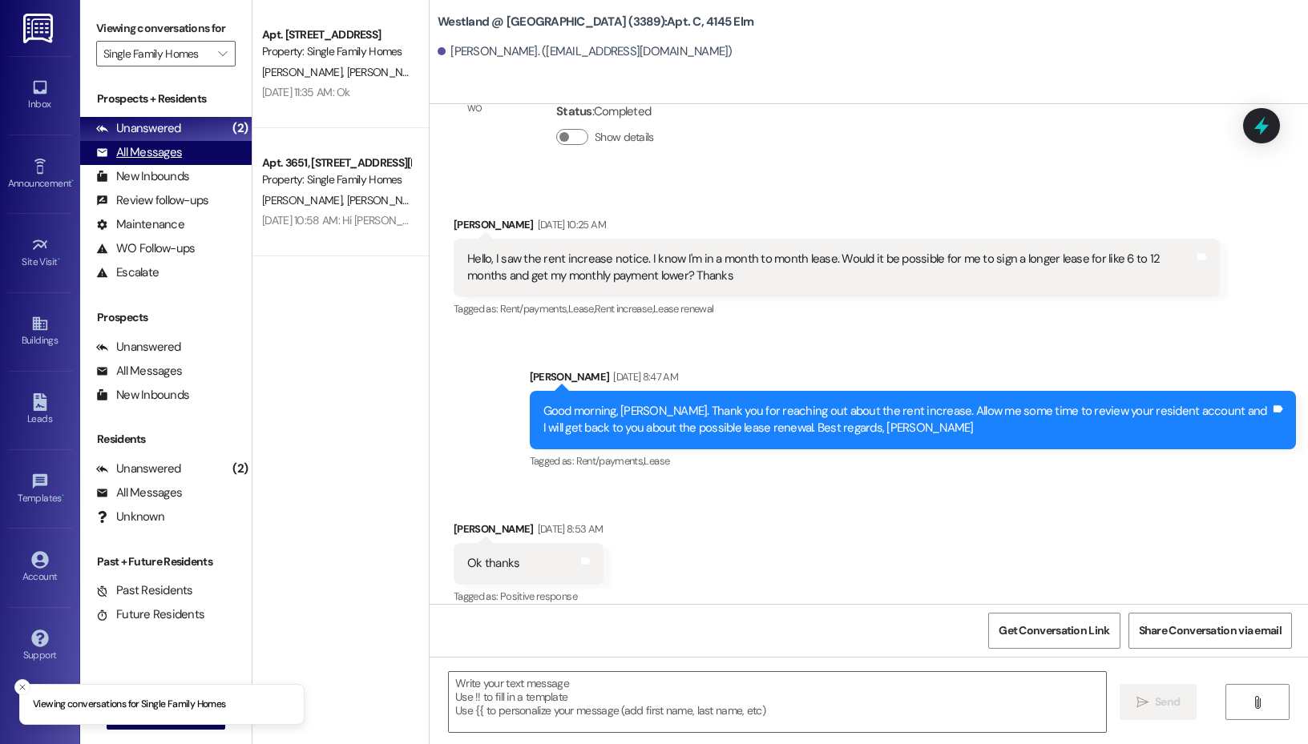
click at [147, 150] on div "All Messages" at bounding box center [139, 152] width 86 height 17
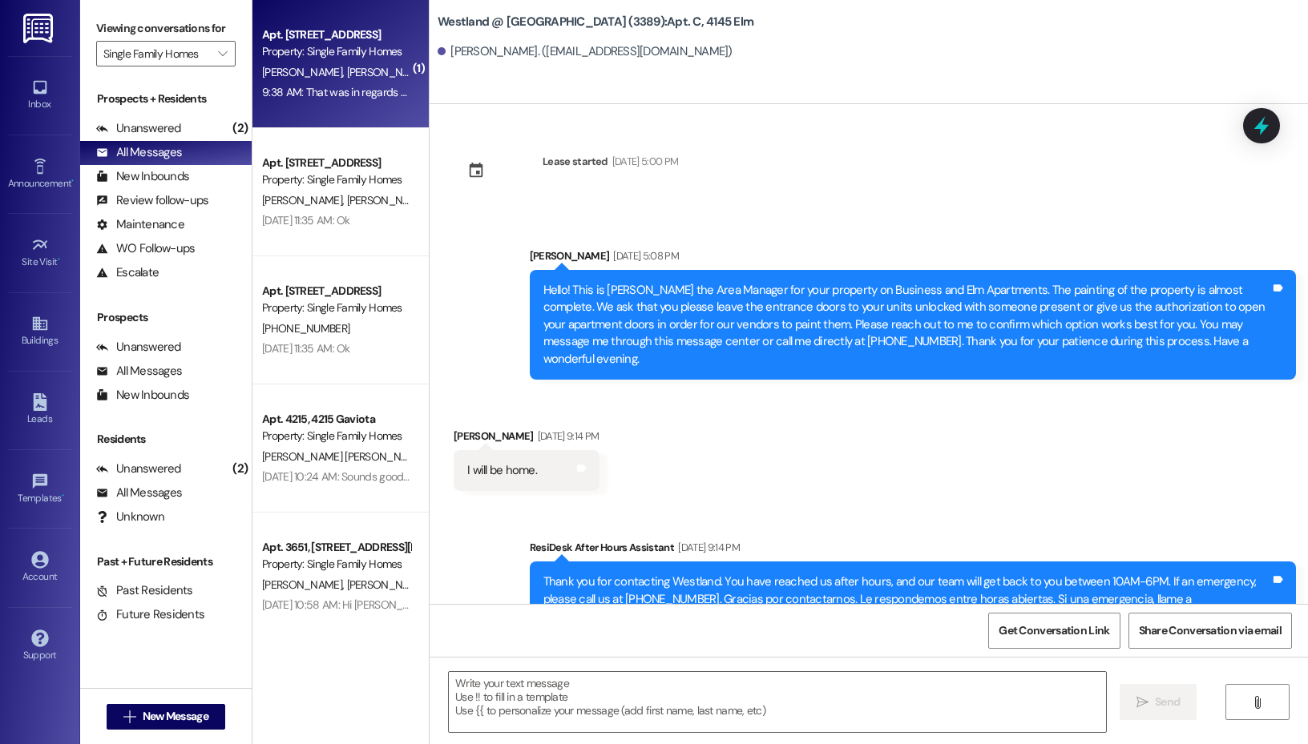
click at [349, 80] on div "[PERSON_NAME] [PERSON_NAME]" at bounding box center [335, 72] width 151 height 20
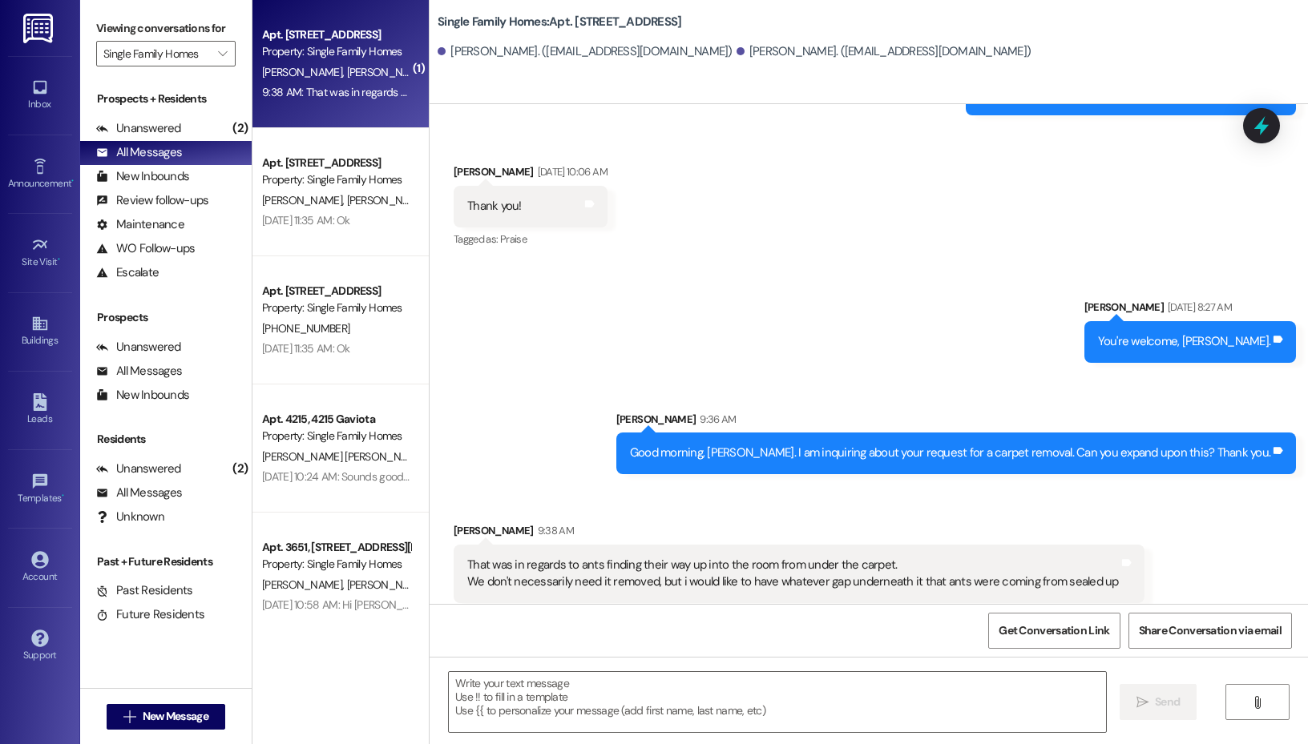
scroll to position [31460, 0]
click at [612, 683] on textarea at bounding box center [777, 702] width 657 height 60
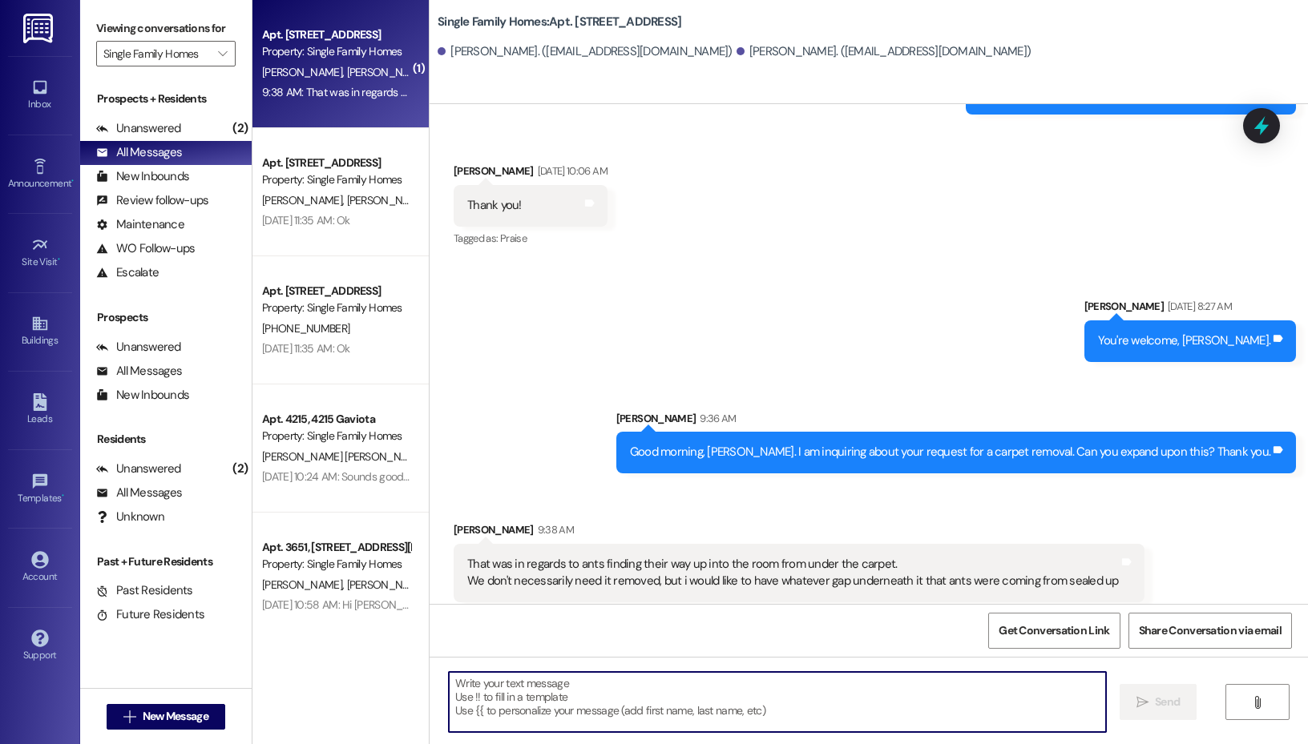
type textarea "O"
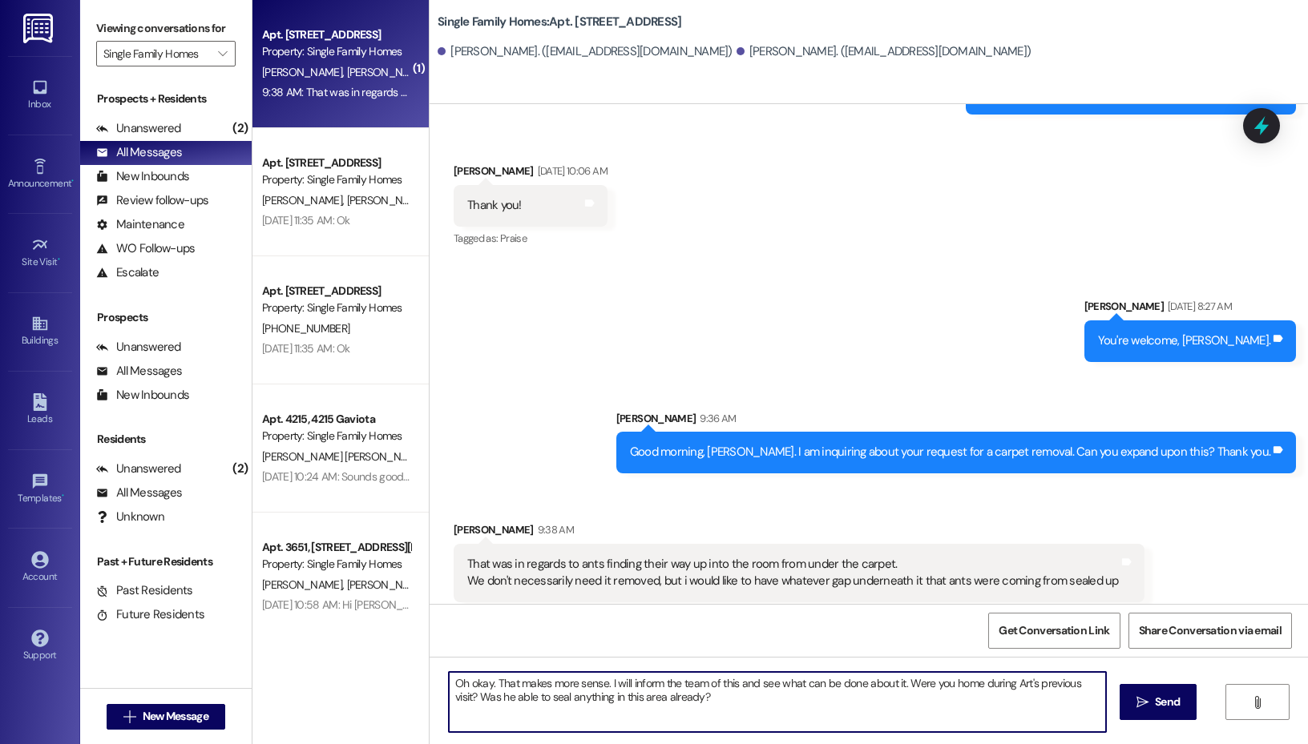
click at [589, 698] on textarea "Oh okay. That makes more sense. I will inform the team of this and see what can…" at bounding box center [777, 702] width 657 height 60
click at [642, 701] on textarea "Oh okay. That makes more sense. I will inform the team of this and see what can…" at bounding box center [777, 702] width 657 height 60
click at [643, 701] on textarea "Oh okay. That makes more sense. I will inform the team of this and see what can…" at bounding box center [777, 702] width 657 height 60
click at [603, 697] on textarea "Oh okay. That makes more sense. I will inform the team of this and see what can…" at bounding box center [777, 702] width 657 height 60
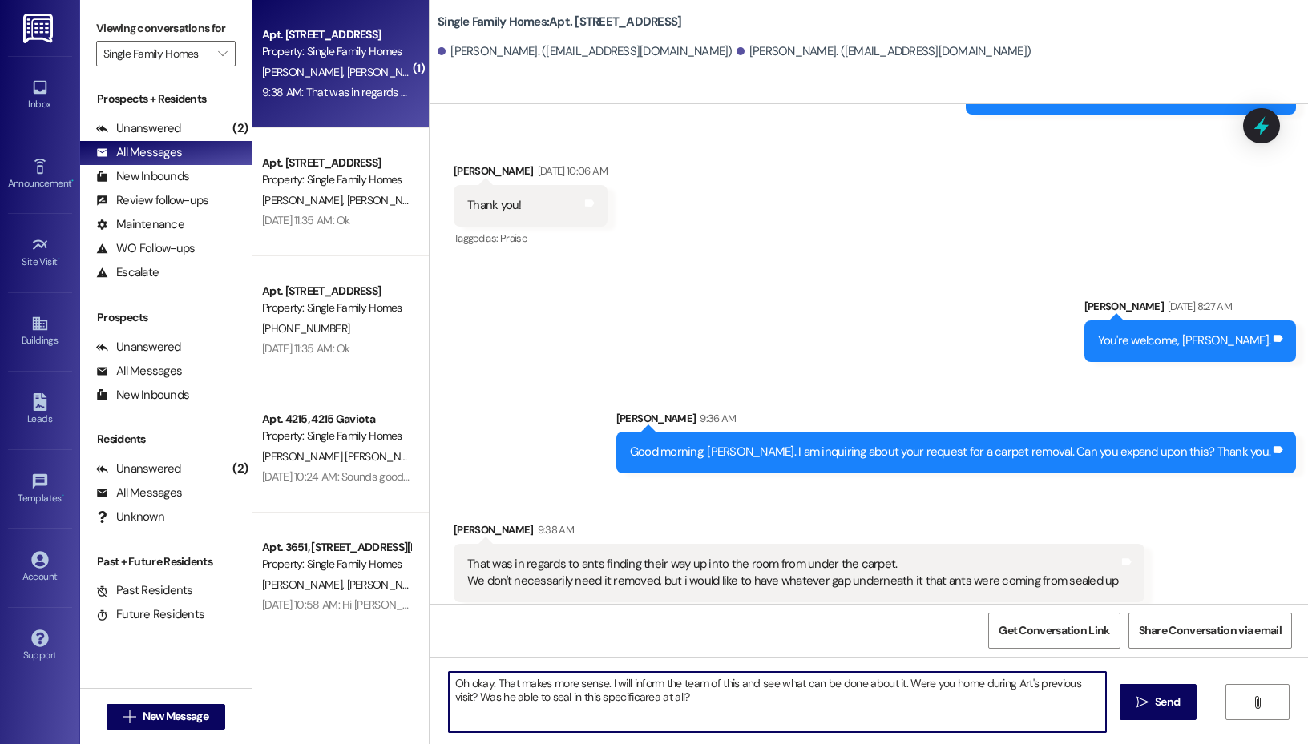
type textarea "Oh okay. That makes more sense. I will inform the team of this and see what can…"
click at [758, 694] on textarea "Oh okay. That makes more sense. I will inform the team of this and see what can…" at bounding box center [777, 702] width 657 height 60
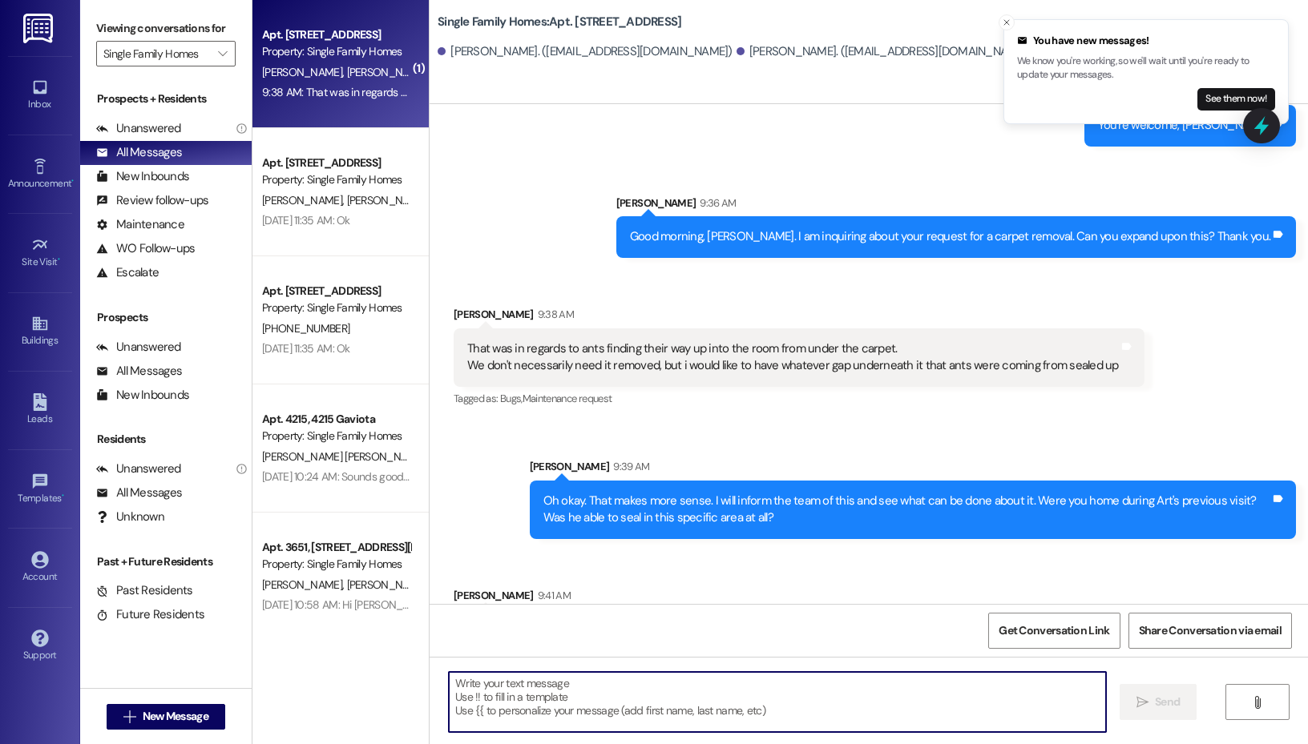
scroll to position [31699, 0]
